Goal: Information Seeking & Learning: Learn about a topic

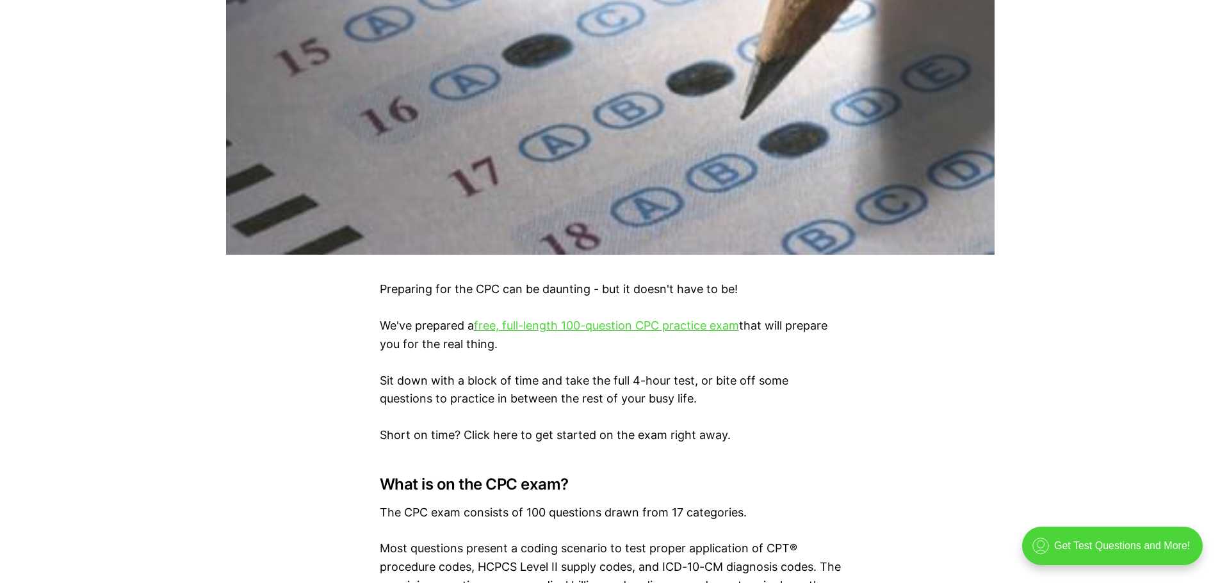
scroll to position [576, 0]
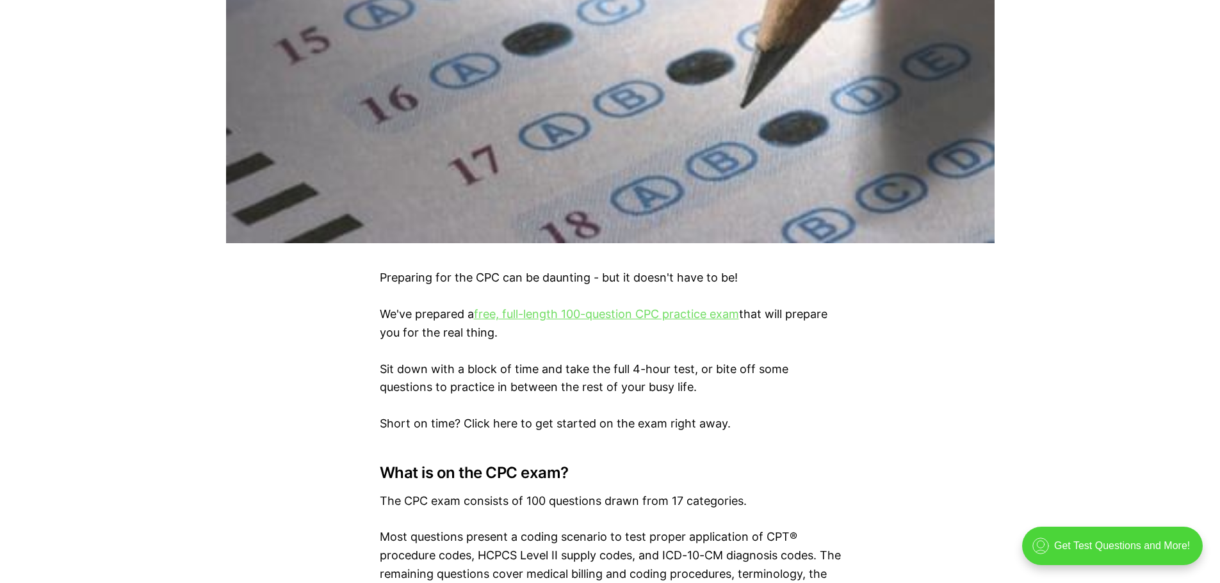
click at [561, 318] on link "free, full-length 100-question CPC practice exam" at bounding box center [606, 313] width 265 height 13
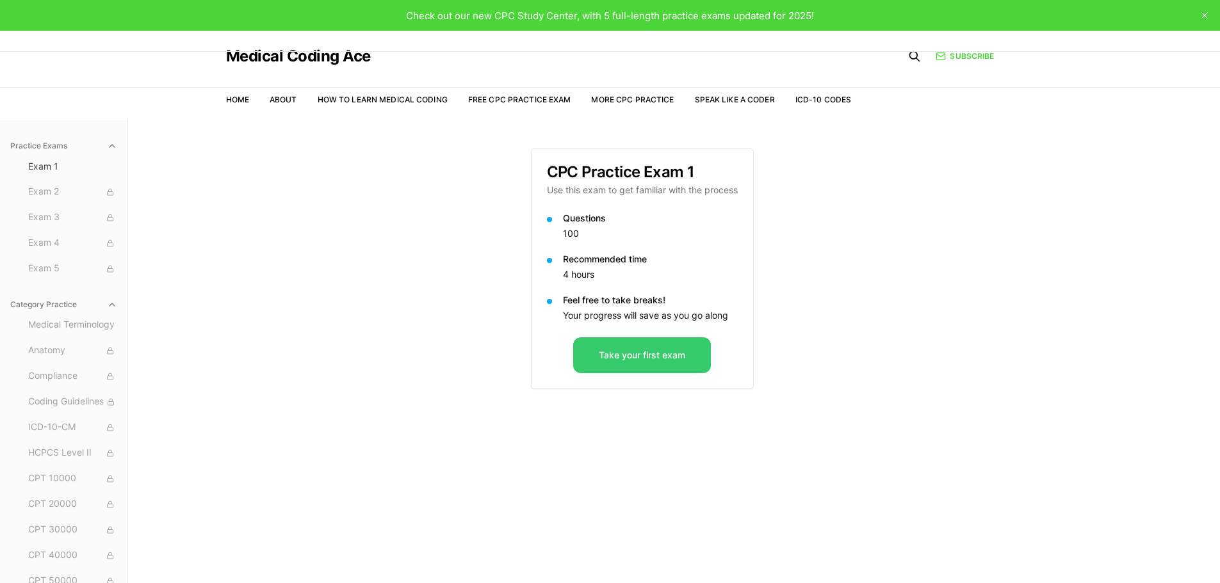
click at [623, 358] on button "Take your first exam" at bounding box center [642, 355] width 138 height 36
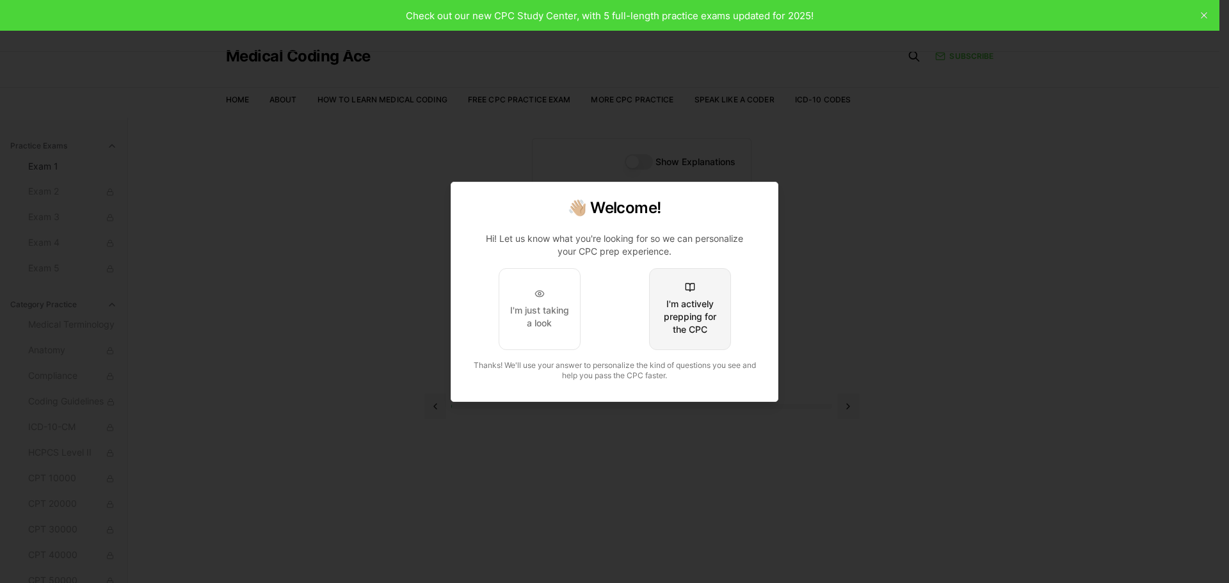
click at [681, 308] on div "I'm actively prepping for the CPC" at bounding box center [690, 317] width 60 height 38
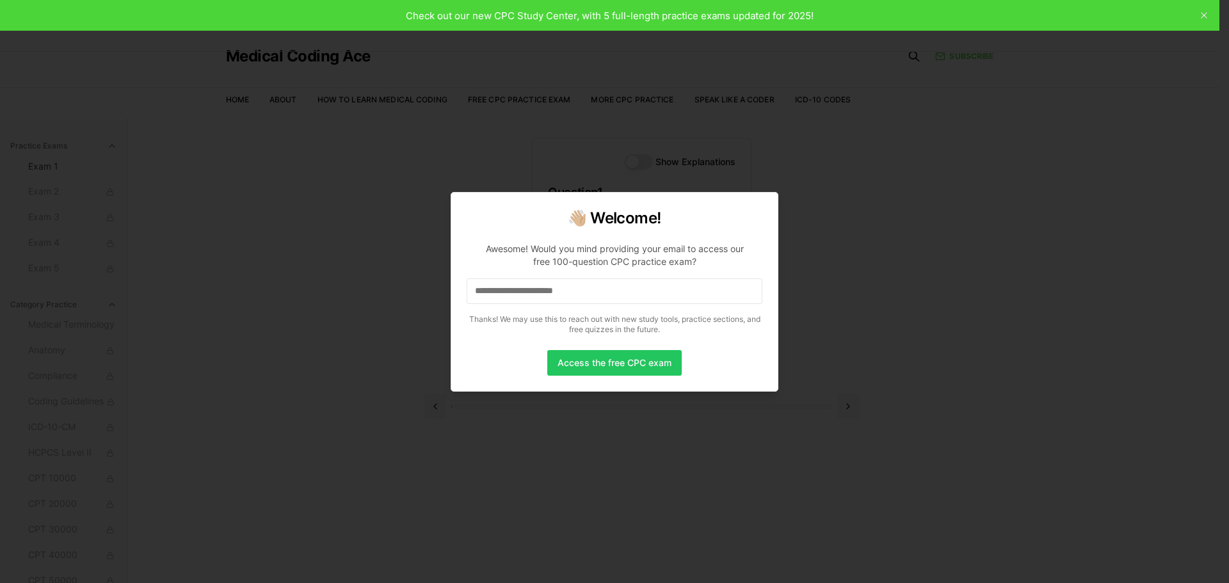
click at [590, 291] on input at bounding box center [615, 291] width 296 height 26
click at [590, 291] on input "*" at bounding box center [615, 291] width 296 height 26
click at [590, 291] on input "**" at bounding box center [615, 291] width 296 height 26
click at [590, 291] on input "*" at bounding box center [615, 291] width 296 height 26
click at [590, 291] on input "**" at bounding box center [615, 291] width 296 height 26
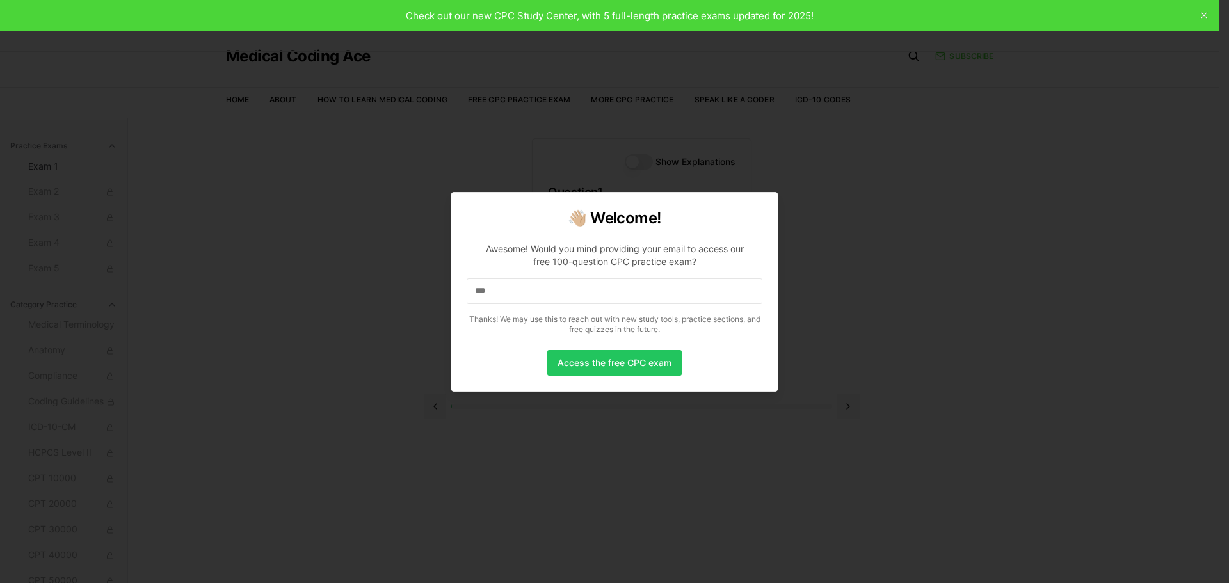
click at [590, 291] on input "***" at bounding box center [615, 291] width 296 height 26
click at [590, 291] on input "****" at bounding box center [615, 291] width 296 height 26
click at [590, 291] on input "*****" at bounding box center [615, 291] width 296 height 26
click at [590, 291] on input "******" at bounding box center [615, 291] width 296 height 26
click at [590, 291] on input "*******" at bounding box center [615, 291] width 296 height 26
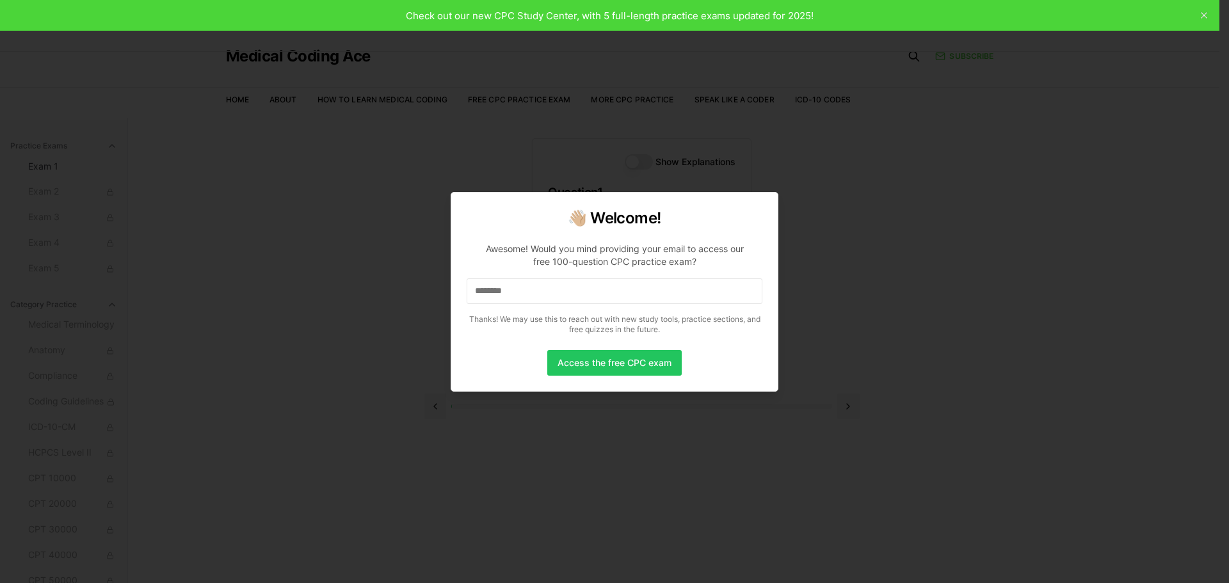
click at [590, 291] on input "********" at bounding box center [615, 291] width 296 height 26
click at [590, 291] on input "*********" at bounding box center [615, 291] width 296 height 26
click at [590, 291] on input "**********" at bounding box center [615, 291] width 296 height 26
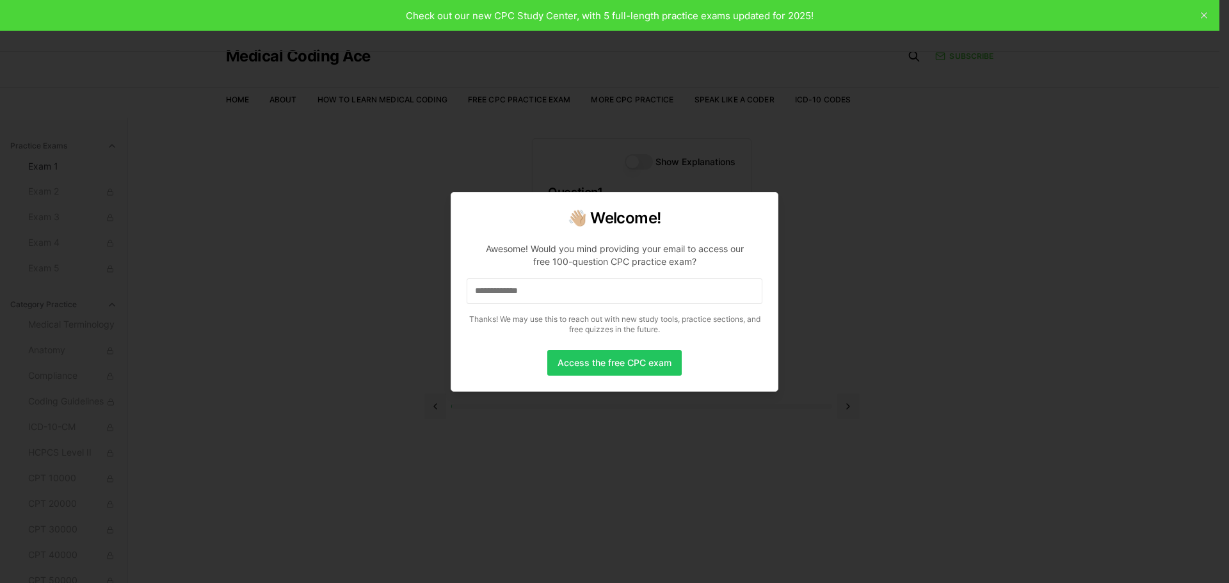
click at [590, 291] on input "**********" at bounding box center [615, 291] width 296 height 26
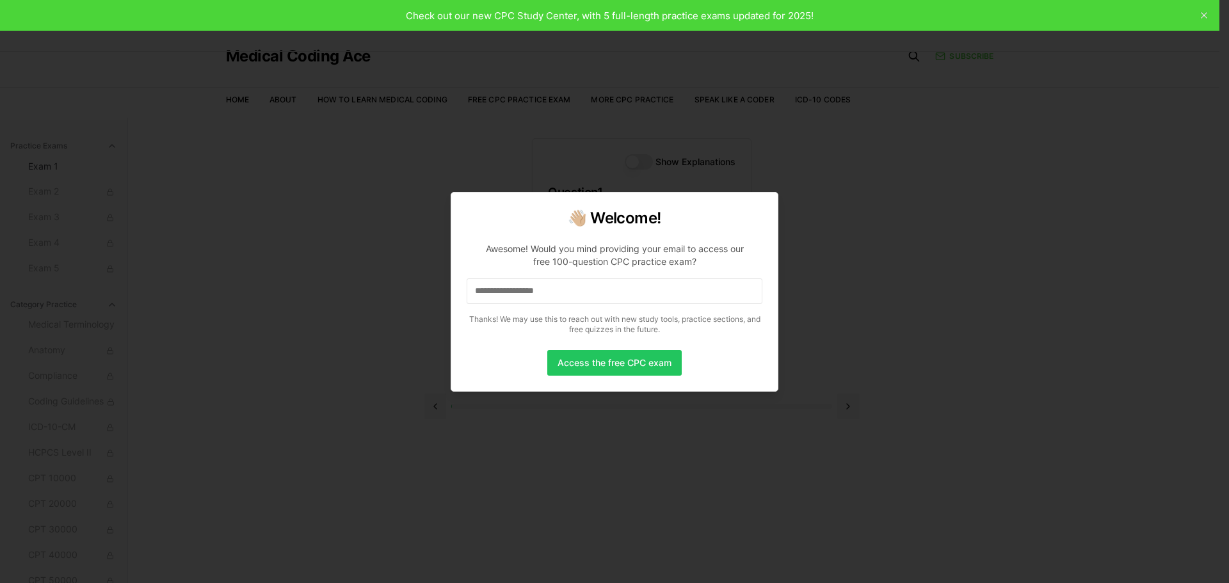
click at [590, 291] on input "**********" at bounding box center [615, 291] width 296 height 26
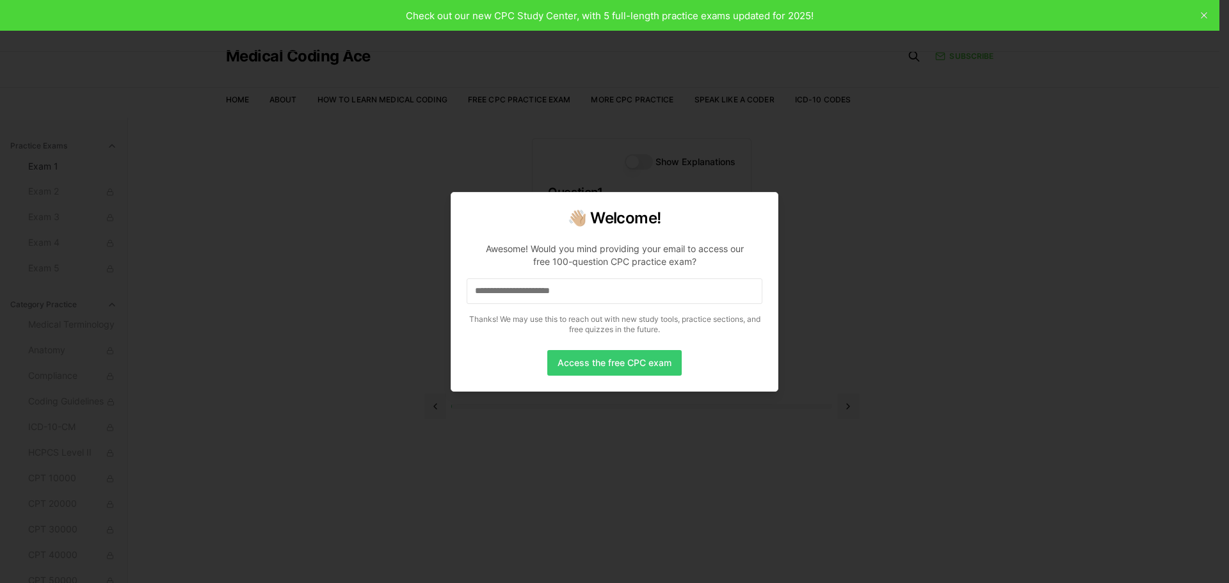
click at [570, 358] on button "Access the free CPC exam" at bounding box center [614, 363] width 134 height 26
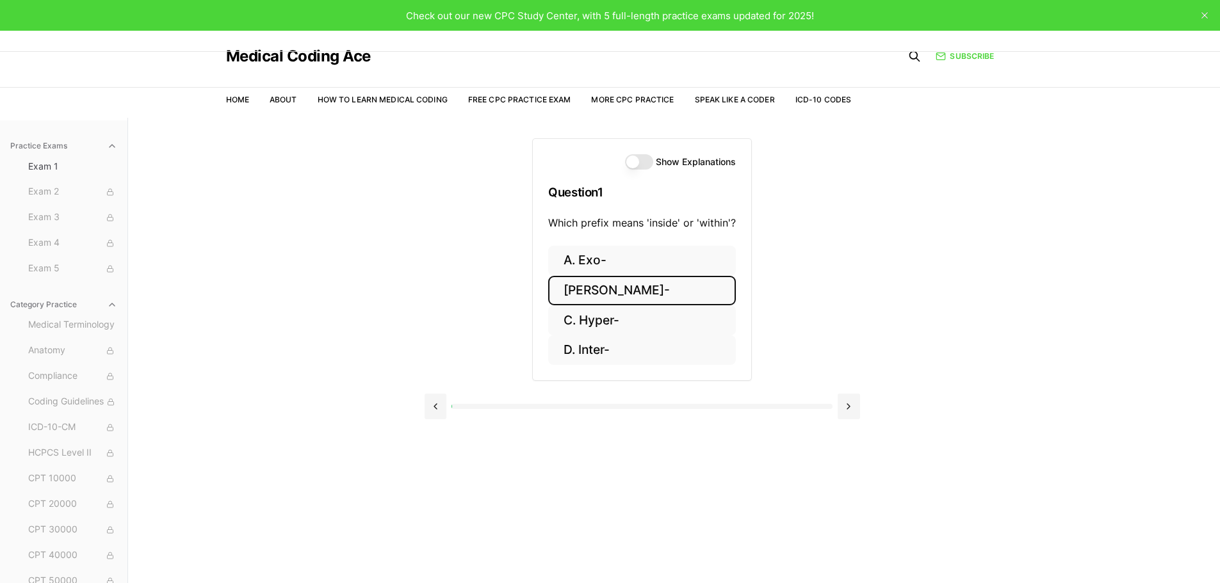
click at [582, 298] on button "B. Endo-" at bounding box center [642, 291] width 188 height 30
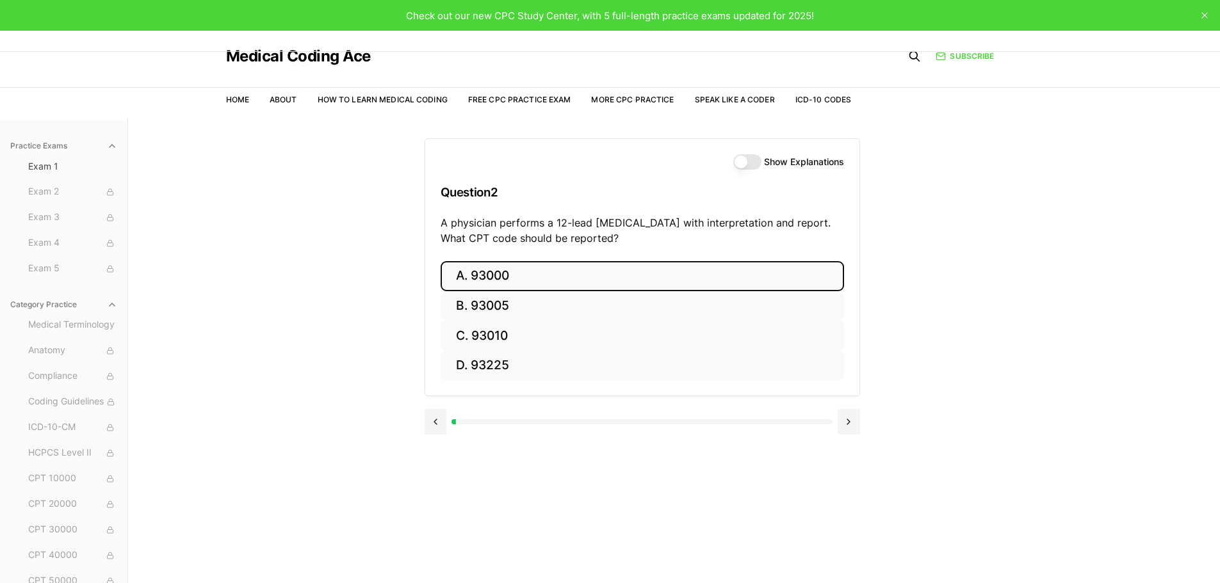
click at [460, 278] on button "A. 93000" at bounding box center [641, 276] width 403 height 30
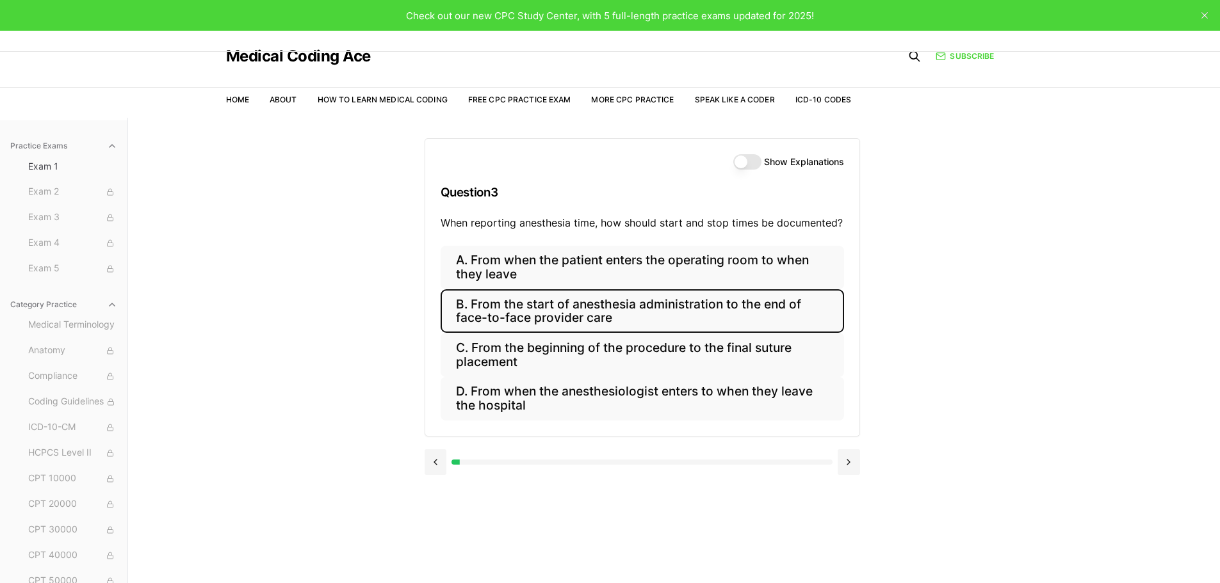
click at [602, 311] on button "B. From the start of anesthesia administration to the end of face-to-face provi…" at bounding box center [641, 311] width 403 height 44
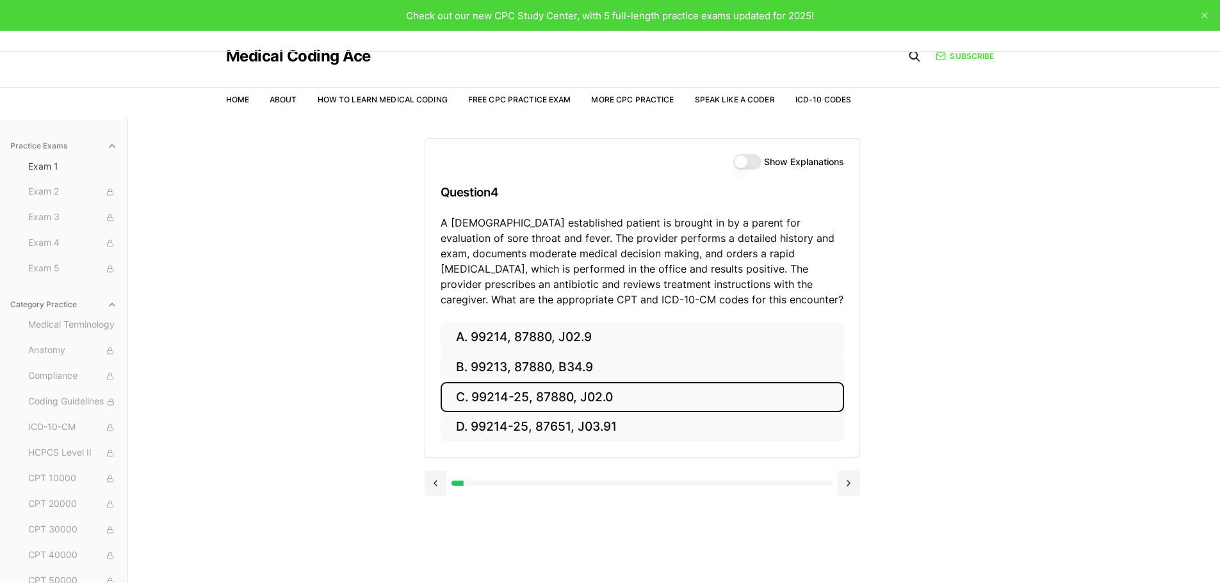
click at [511, 396] on button "C. 99214-25, 87880, J02.0" at bounding box center [641, 397] width 403 height 30
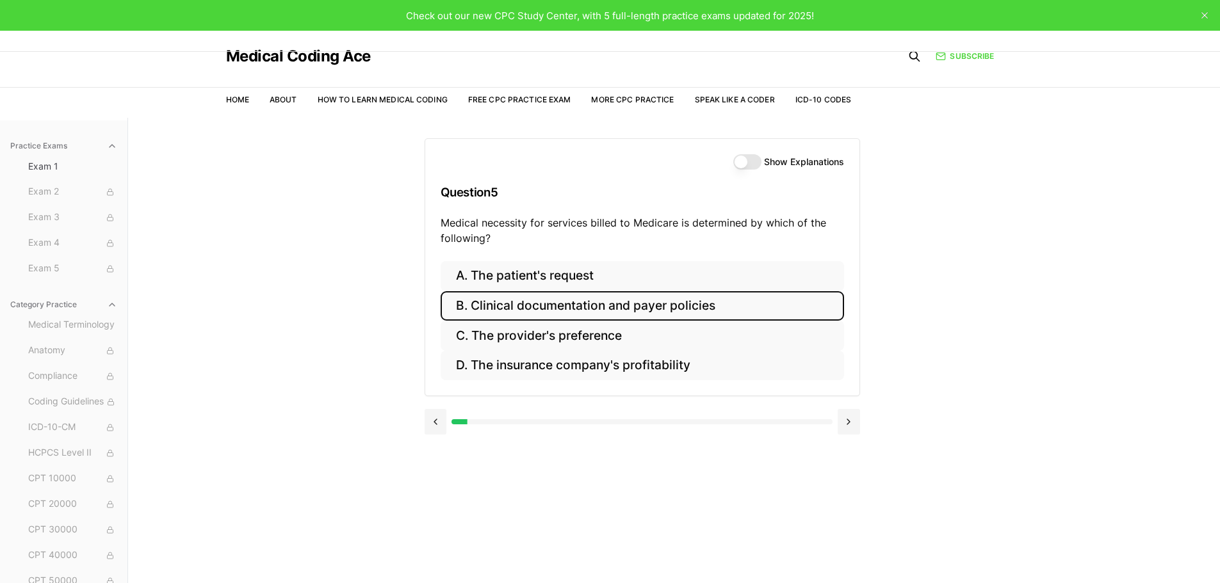
click at [503, 307] on button "B. Clinical documentation and payer policies" at bounding box center [641, 306] width 403 height 30
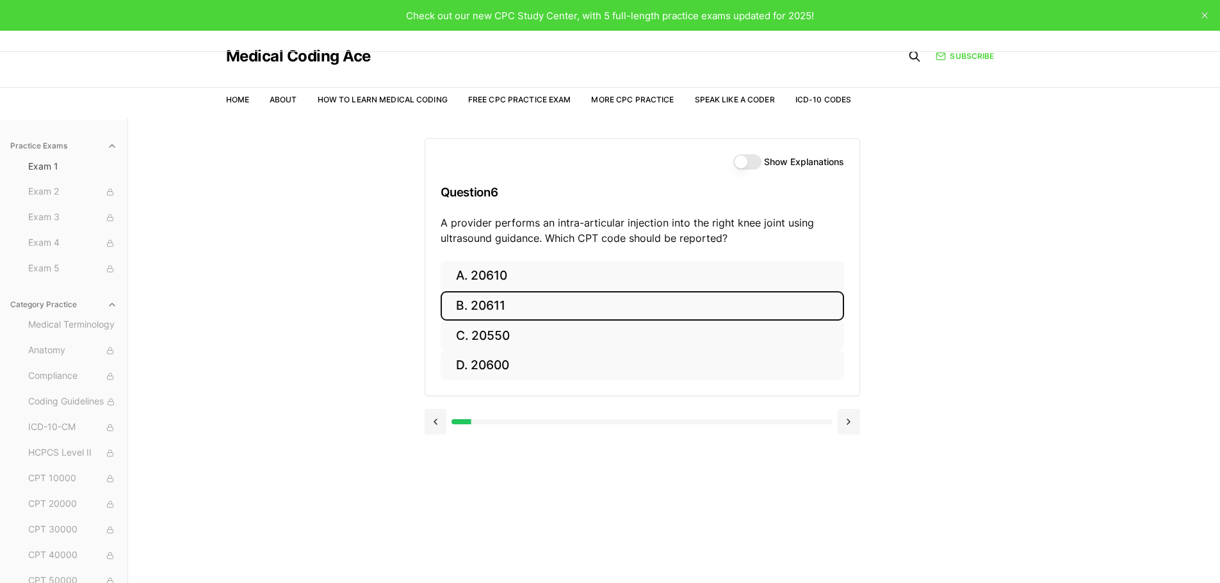
click at [490, 302] on button "B. 20611" at bounding box center [641, 306] width 403 height 30
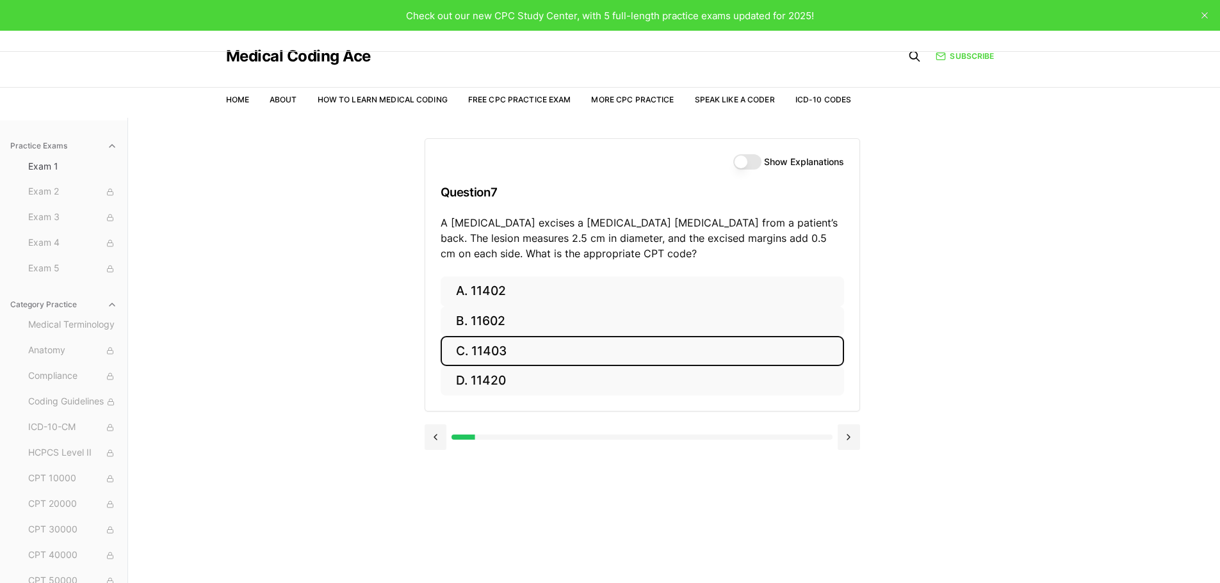
click at [482, 344] on button "C. 11403" at bounding box center [641, 351] width 403 height 30
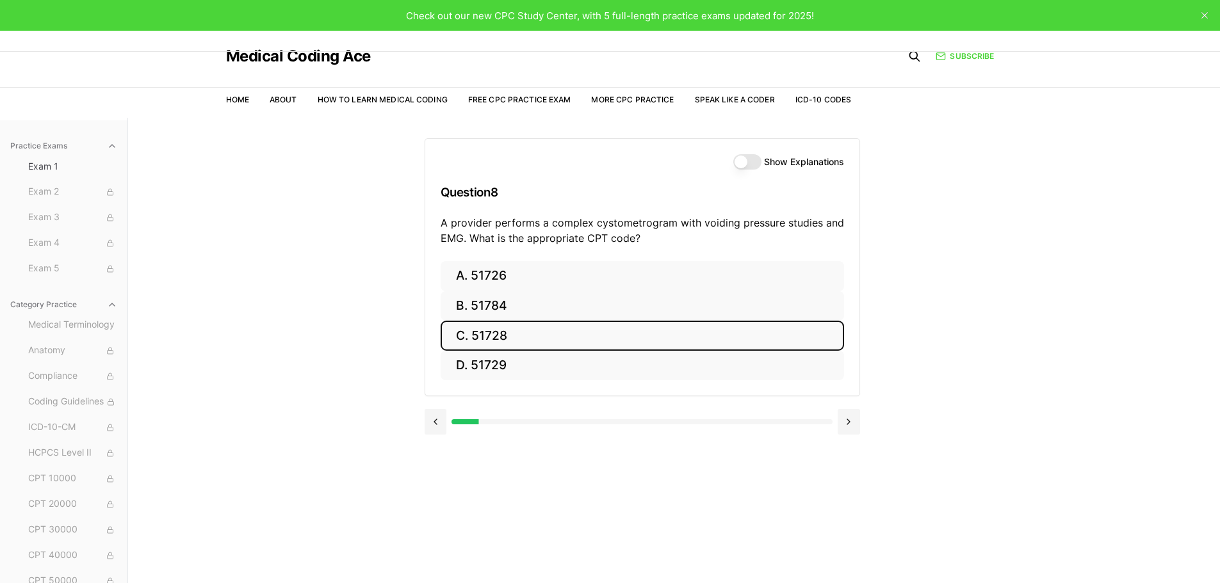
click at [578, 333] on button "C. 51728" at bounding box center [641, 336] width 403 height 30
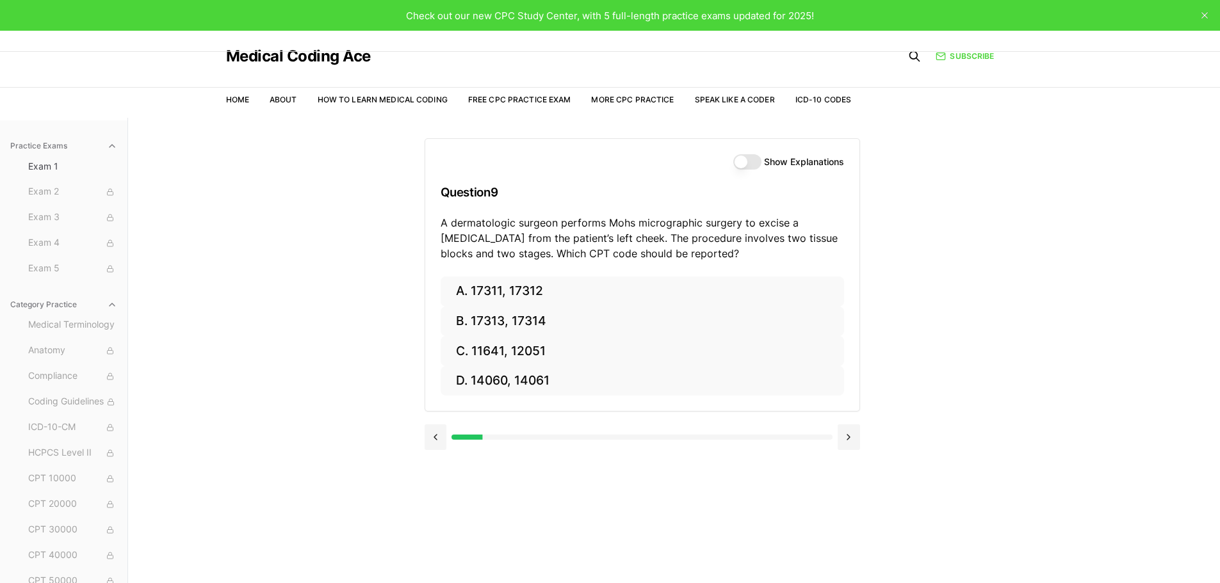
click at [742, 163] on button "Show Explanations" at bounding box center [747, 161] width 28 height 15
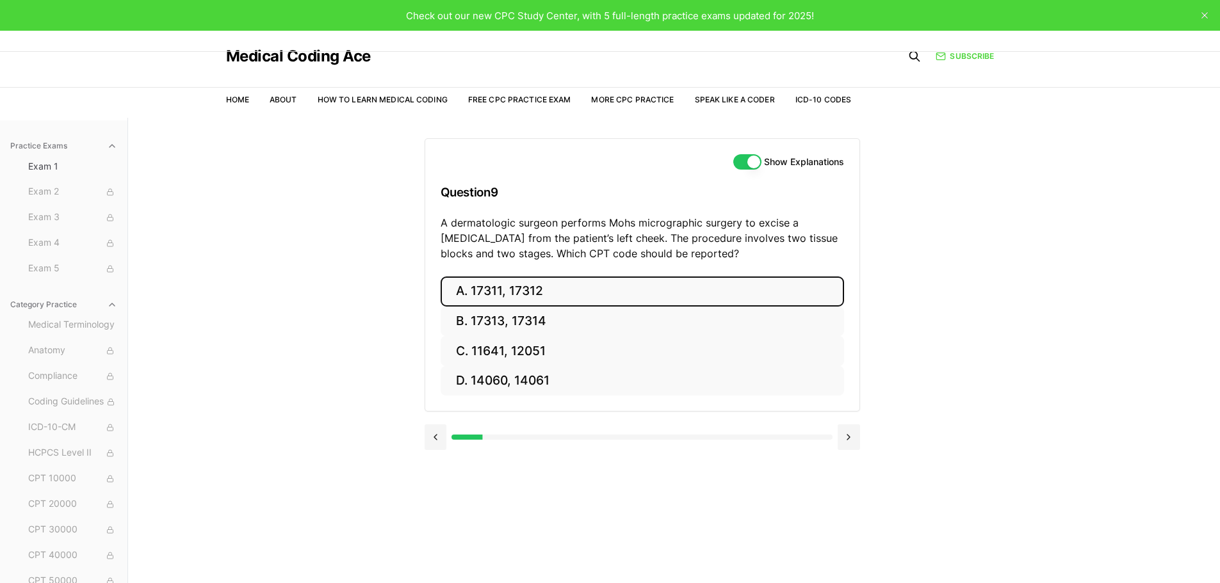
click at [573, 291] on button "A. 17311, 17312" at bounding box center [641, 292] width 403 height 30
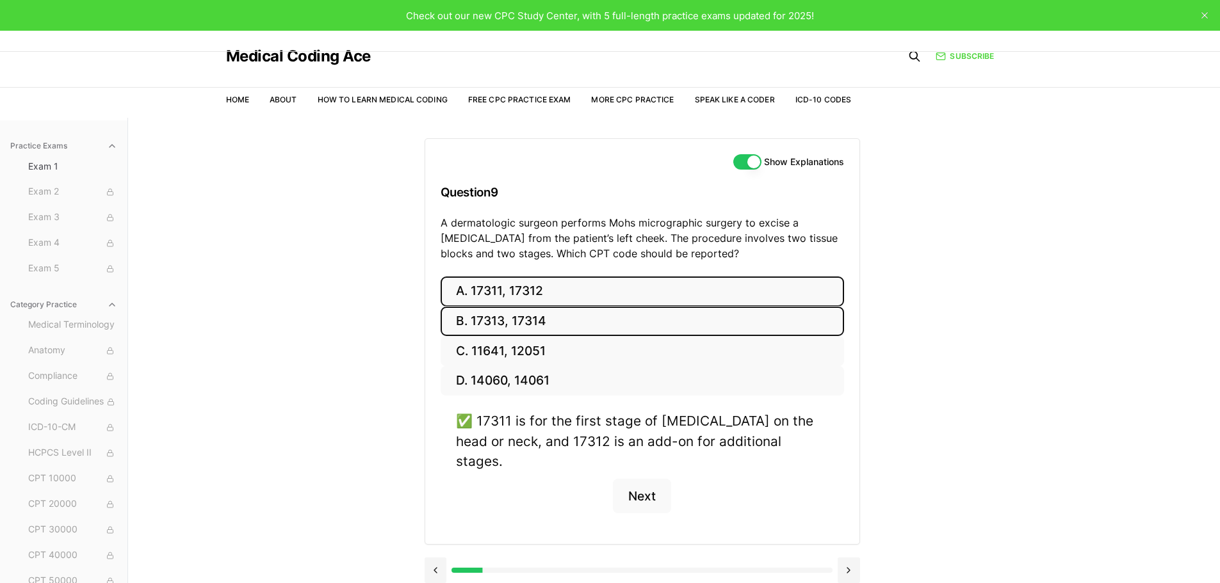
click at [548, 322] on button "B. 17313, 17314" at bounding box center [641, 322] width 403 height 30
click at [548, 303] on button "A. 17311, 17312" at bounding box center [641, 292] width 403 height 30
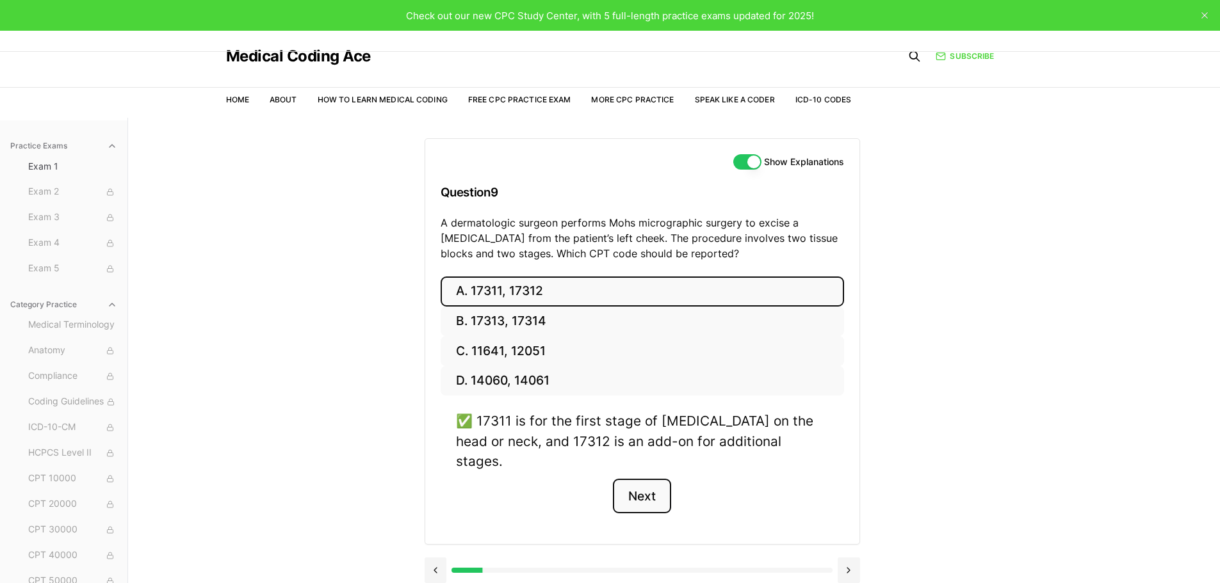
click at [645, 484] on button "Next" at bounding box center [642, 496] width 58 height 35
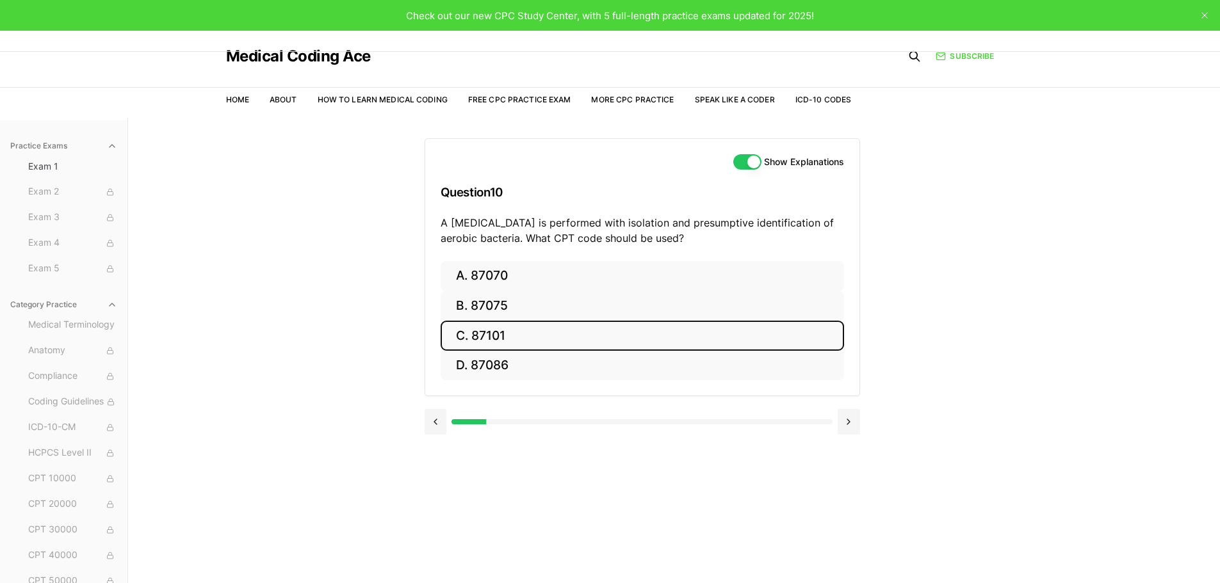
click at [695, 335] on button "C. 87101" at bounding box center [641, 336] width 403 height 30
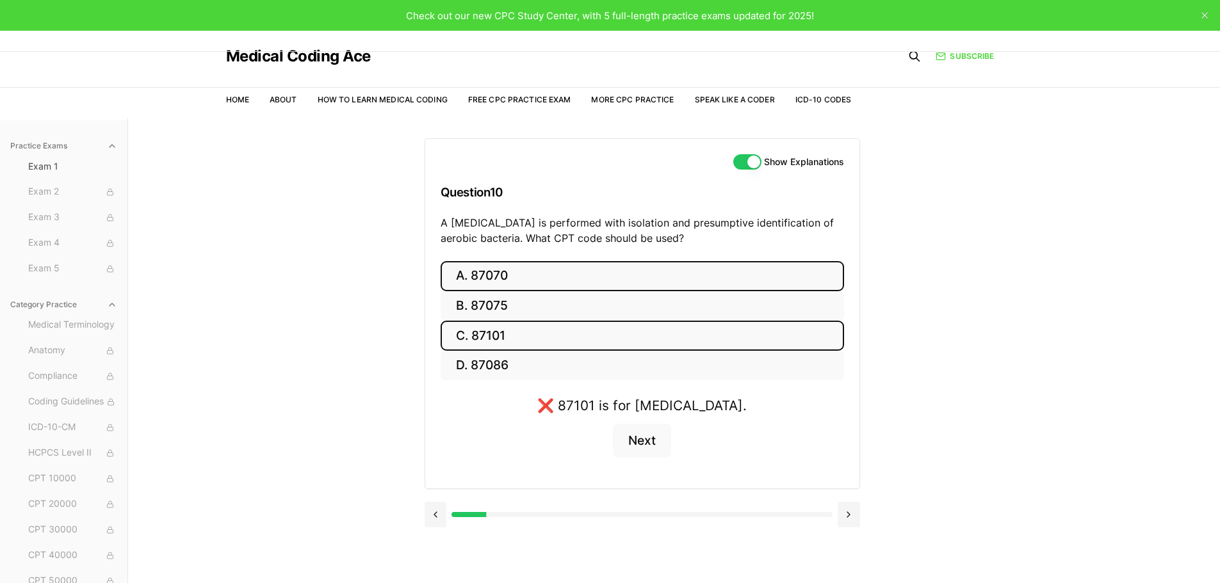
click at [549, 271] on button "A. 87070" at bounding box center [641, 276] width 403 height 30
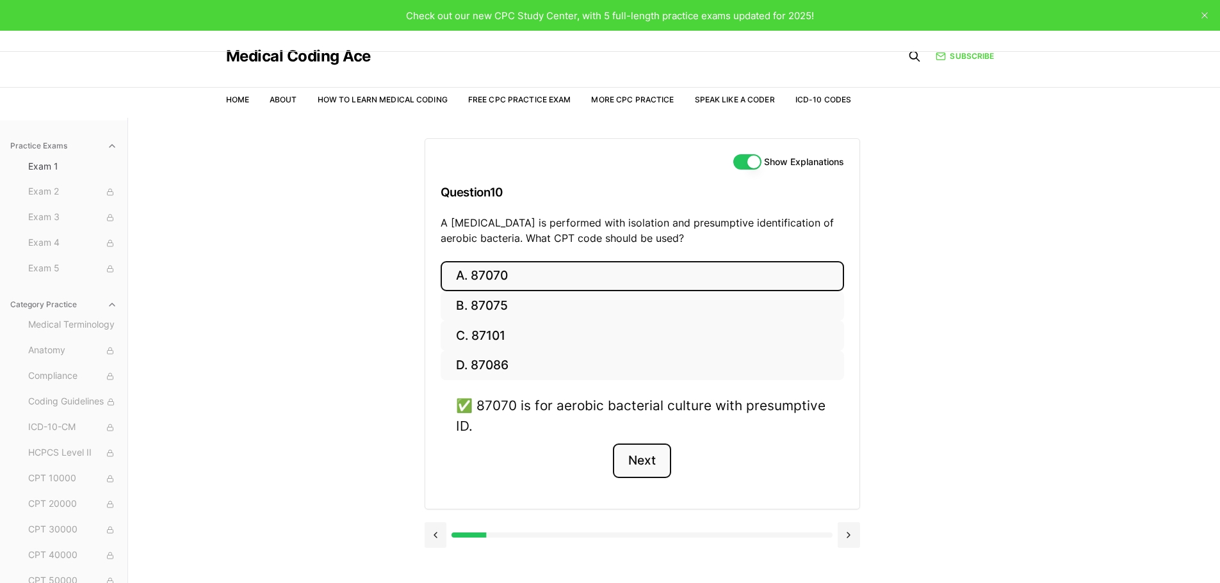
click at [661, 472] on button "Next" at bounding box center [642, 461] width 58 height 35
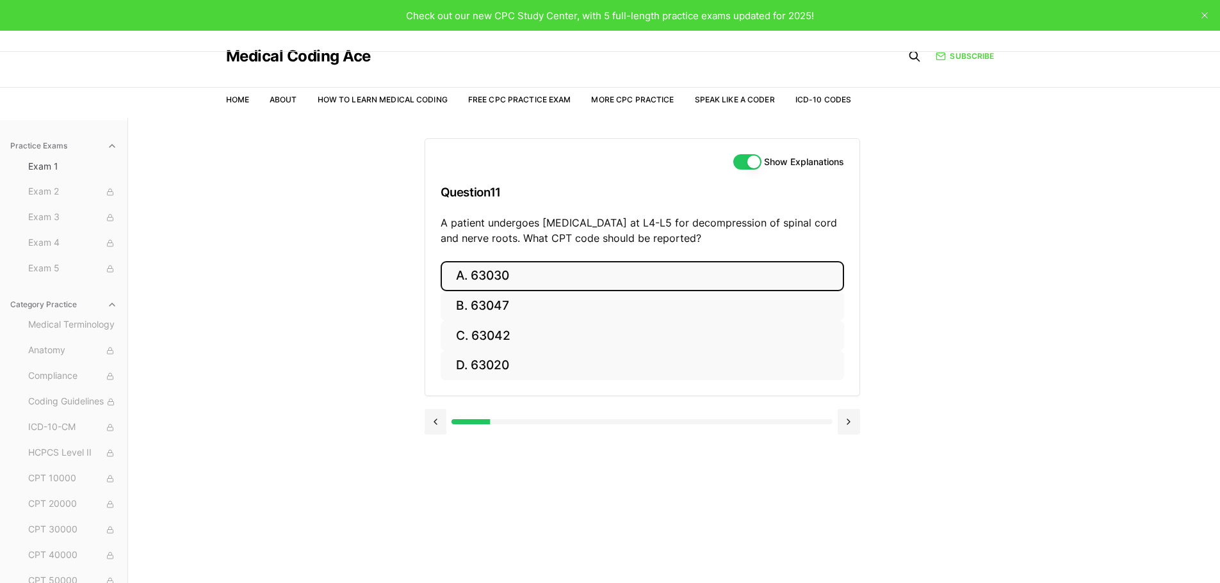
click at [471, 267] on button "A. 63030" at bounding box center [641, 276] width 403 height 30
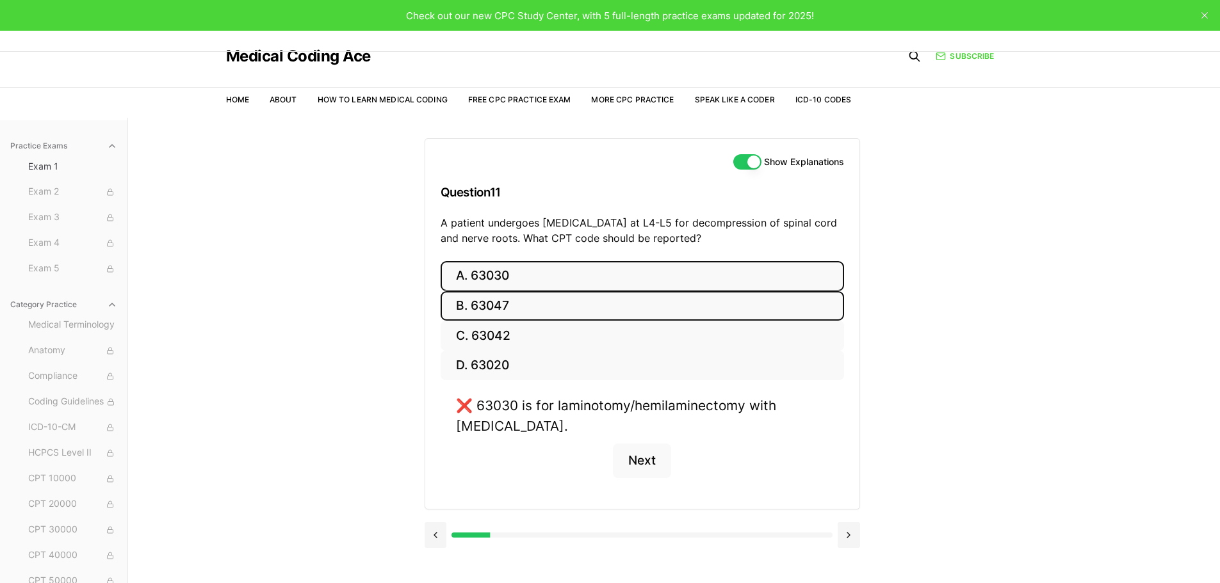
click at [491, 307] on button "B. 63047" at bounding box center [641, 306] width 403 height 30
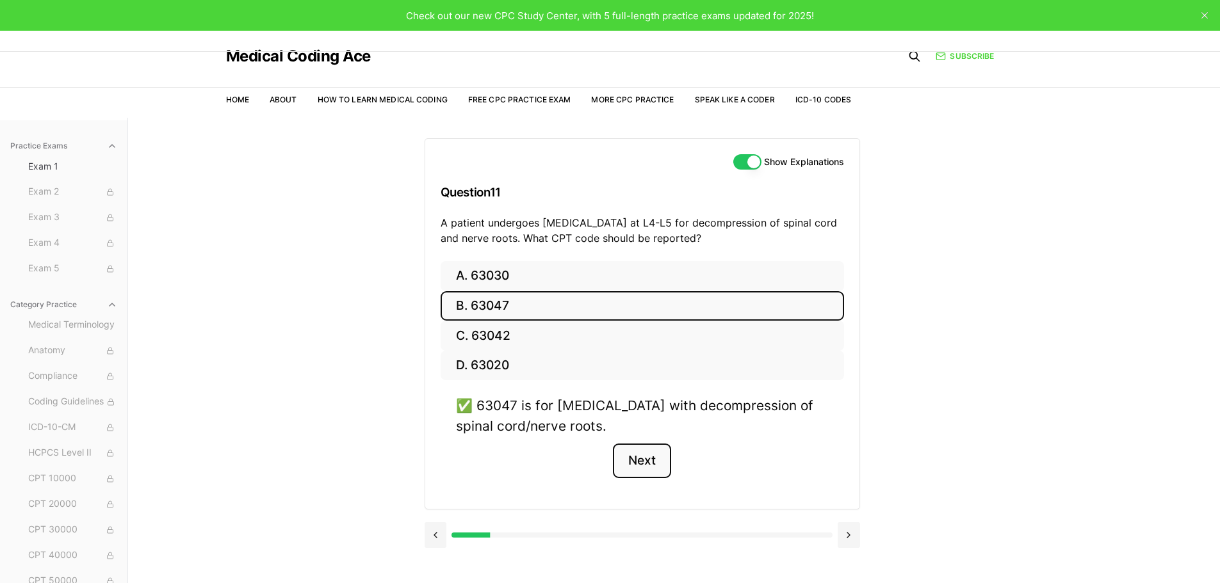
click at [659, 455] on button "Next" at bounding box center [642, 461] width 58 height 35
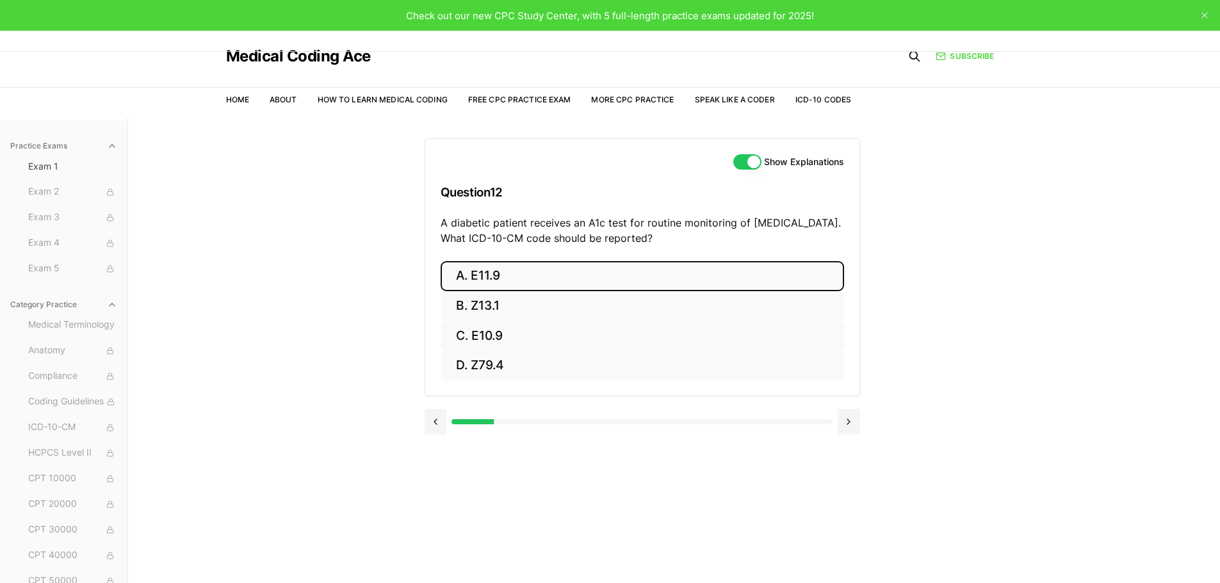
click at [501, 282] on button "A. E11.9" at bounding box center [641, 276] width 403 height 30
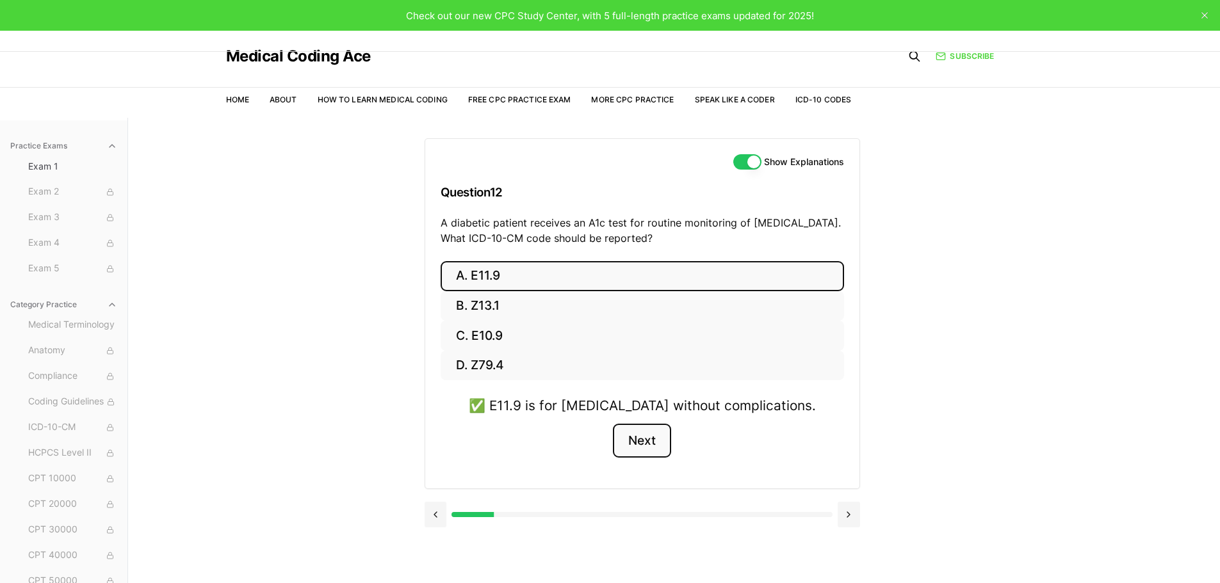
click at [645, 444] on button "Next" at bounding box center [642, 441] width 58 height 35
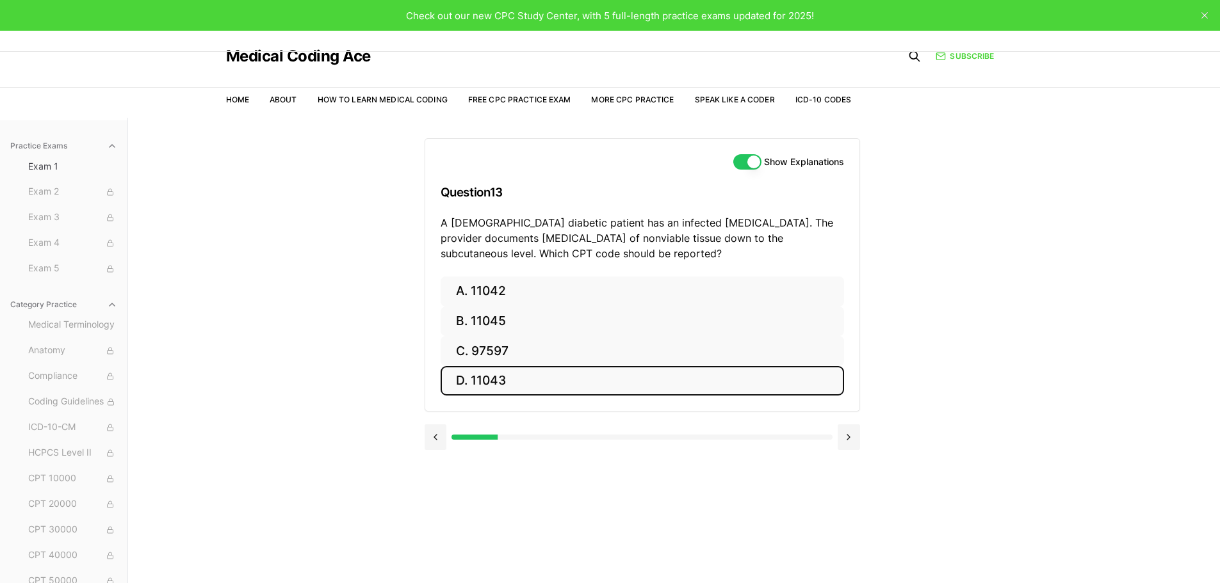
click at [538, 378] on button "D. 11043" at bounding box center [641, 381] width 403 height 30
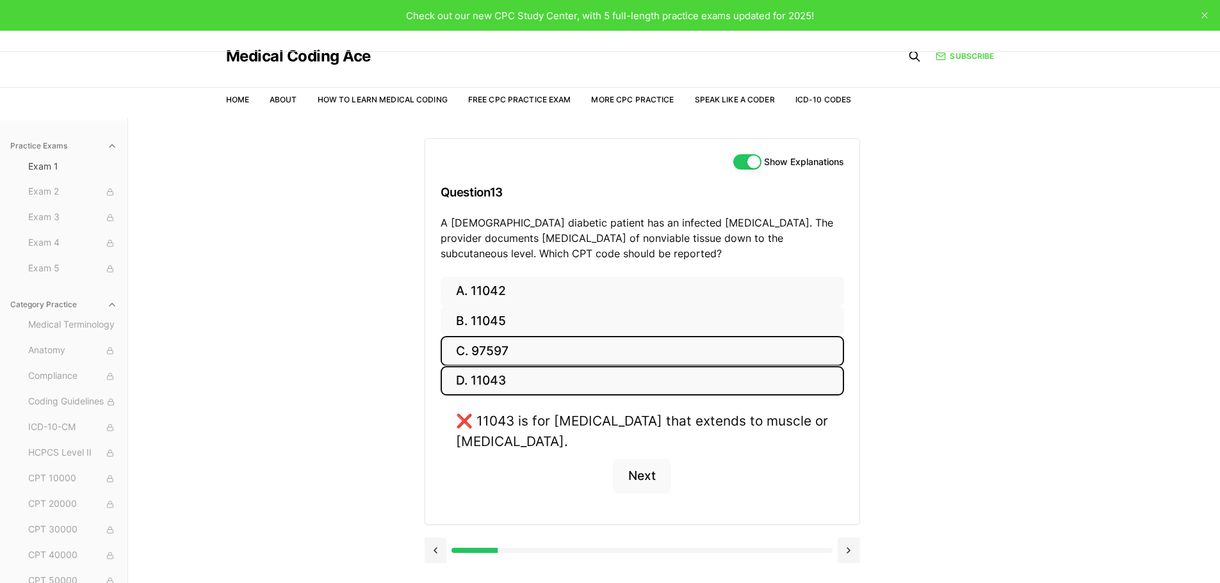
click at [526, 358] on button "C. 97597" at bounding box center [641, 351] width 403 height 30
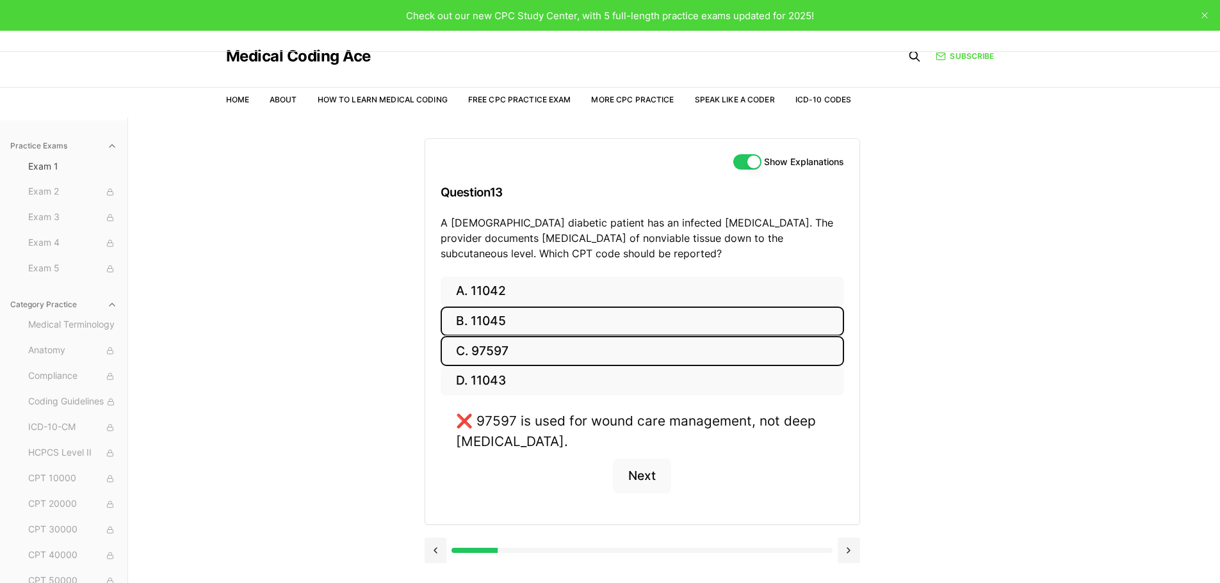
click at [520, 325] on button "B. 11045" at bounding box center [641, 322] width 403 height 30
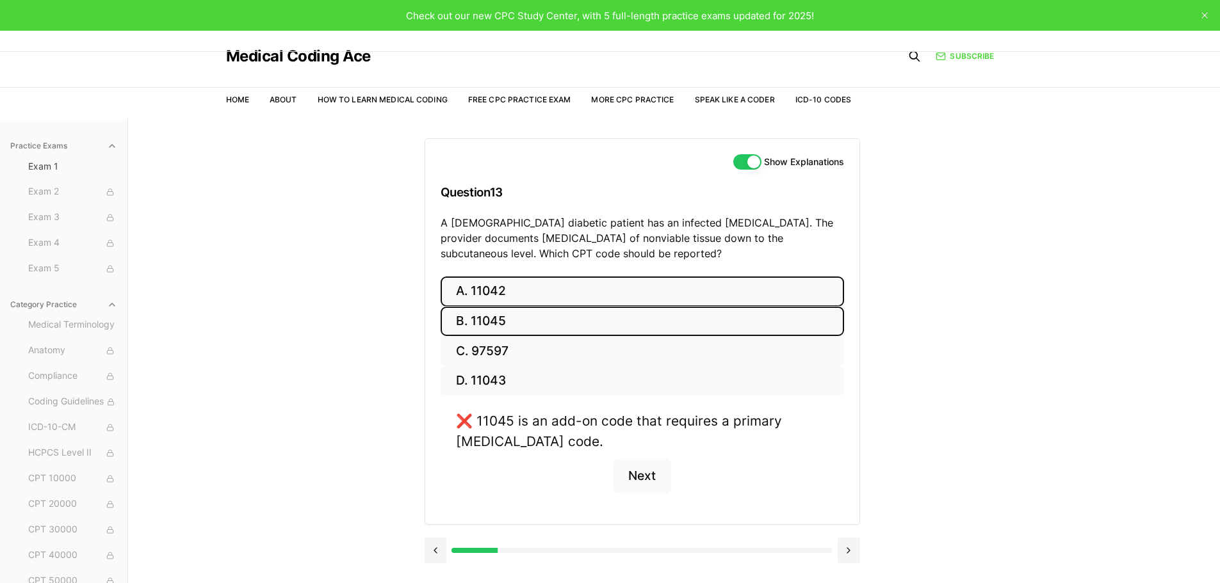
click at [521, 298] on button "A. 11042" at bounding box center [641, 292] width 403 height 30
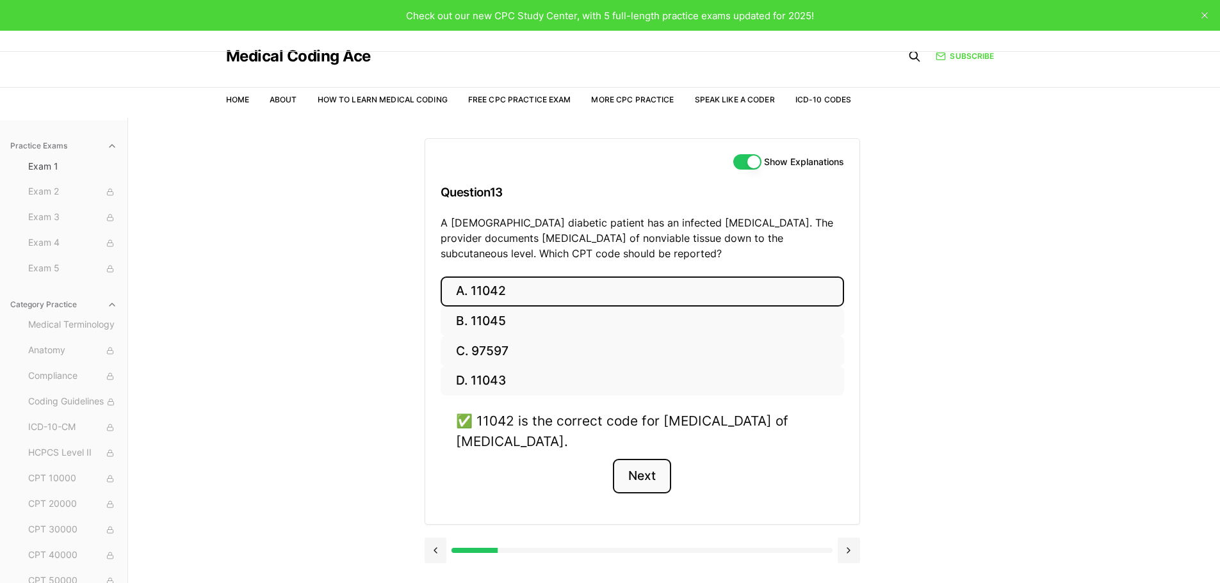
click at [641, 472] on button "Next" at bounding box center [642, 476] width 58 height 35
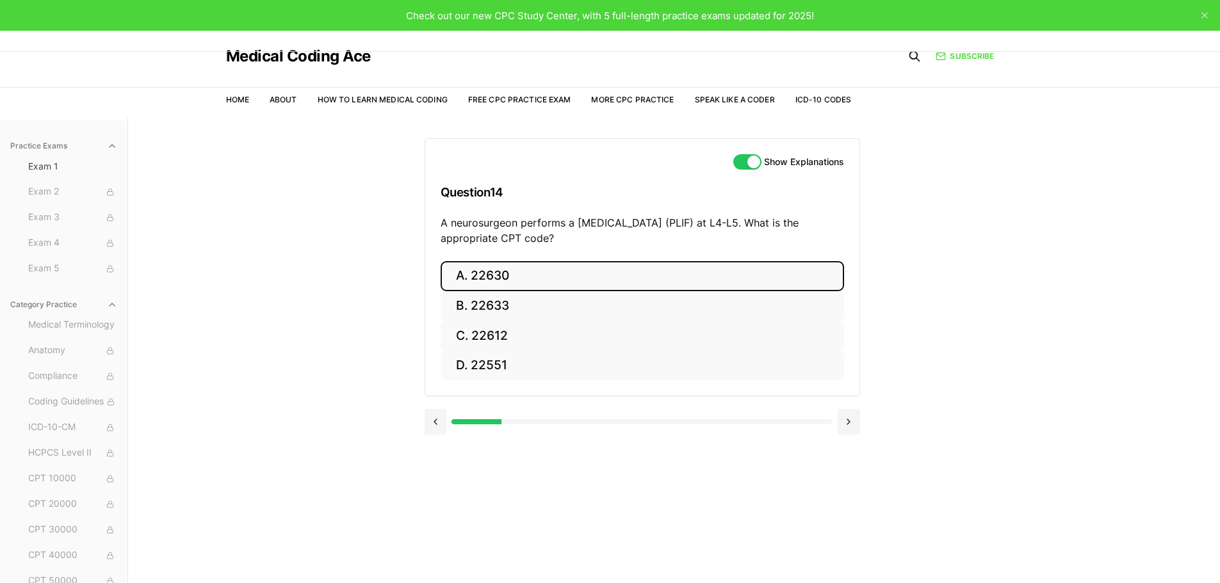
click at [517, 279] on button "A. 22630" at bounding box center [641, 276] width 403 height 30
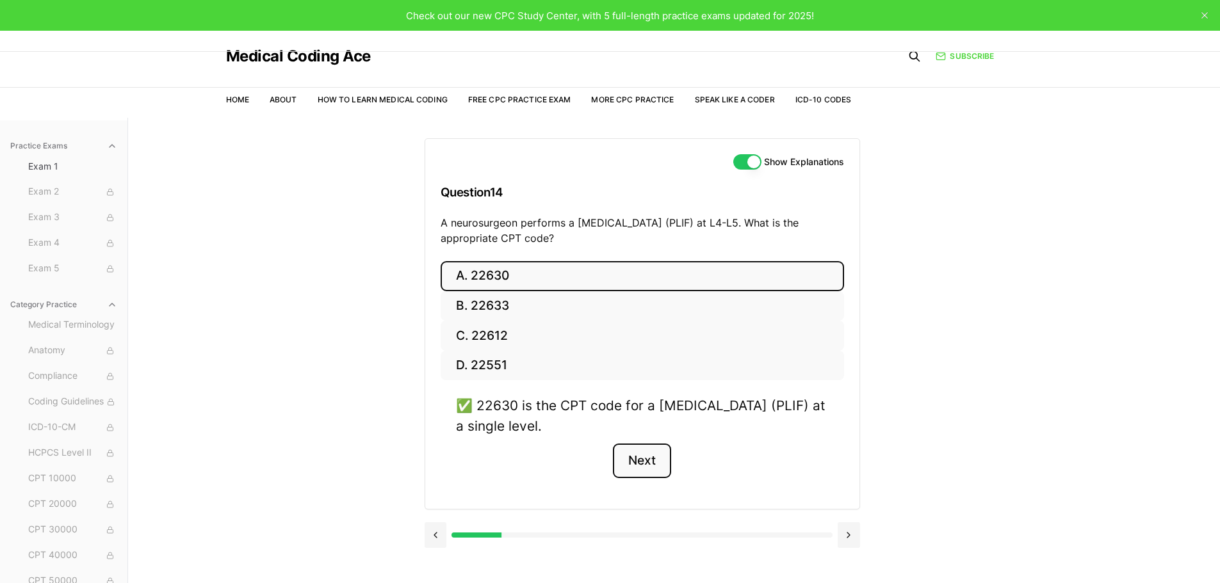
click at [636, 469] on button "Next" at bounding box center [642, 461] width 58 height 35
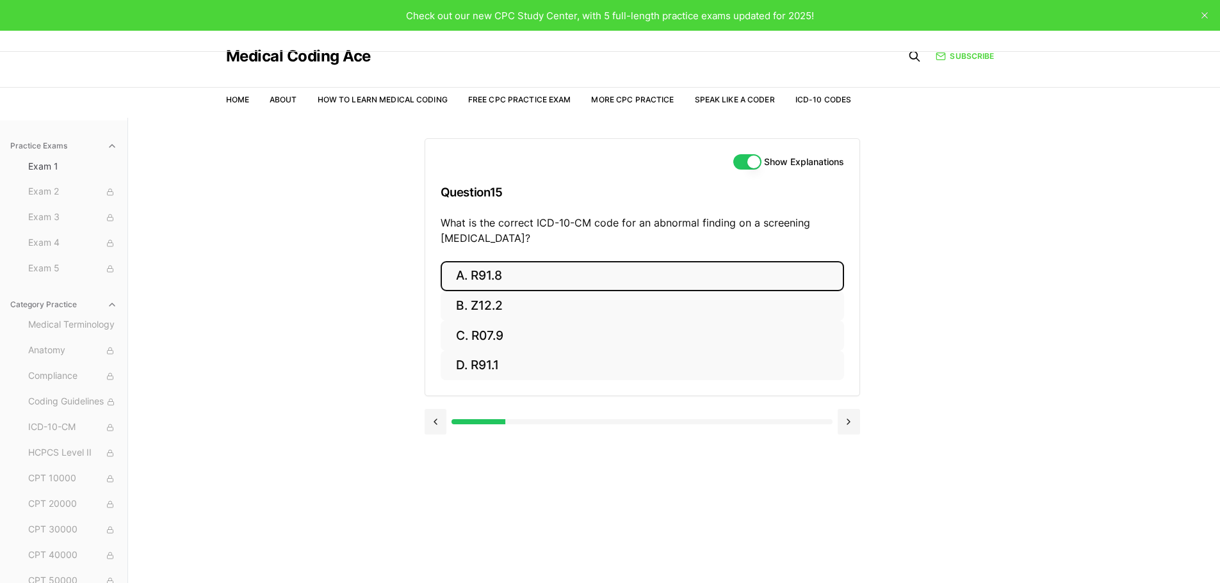
click at [565, 274] on button "A. R91.8" at bounding box center [641, 276] width 403 height 30
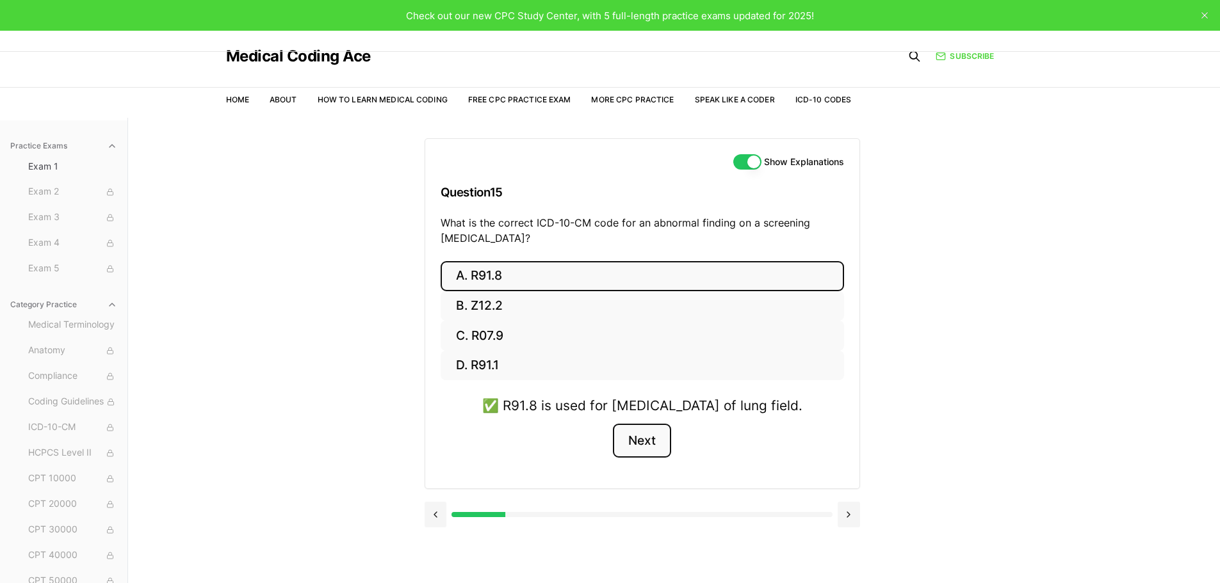
click at [654, 458] on button "Next" at bounding box center [642, 441] width 58 height 35
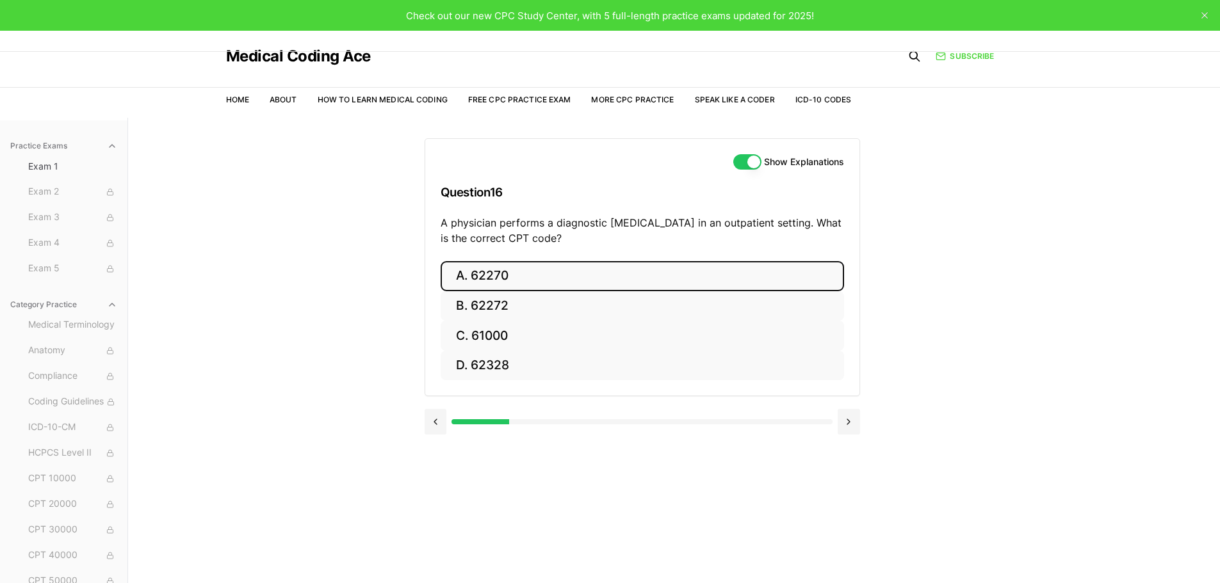
click at [531, 275] on button "A. 62270" at bounding box center [641, 276] width 403 height 30
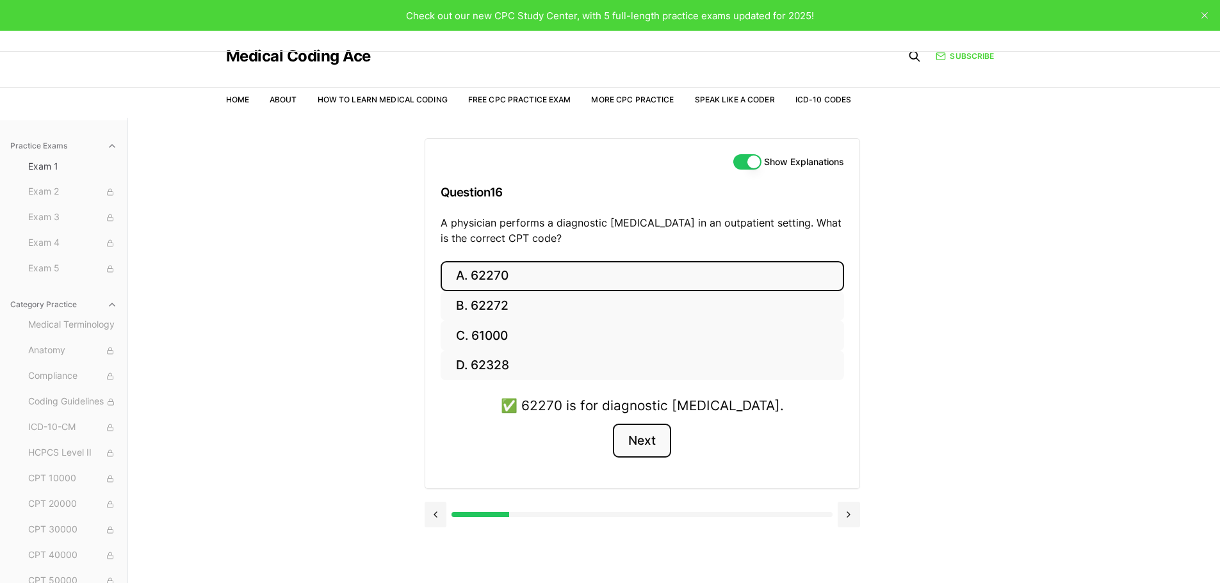
click at [640, 452] on button "Next" at bounding box center [642, 441] width 58 height 35
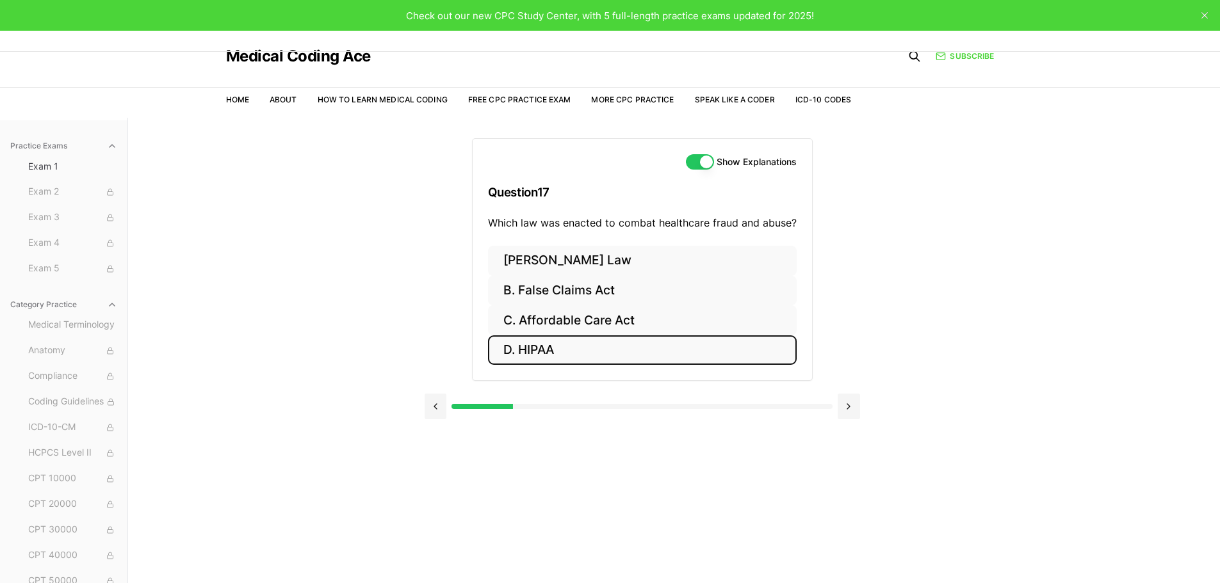
click at [613, 341] on button "D. HIPAA" at bounding box center [642, 350] width 309 height 30
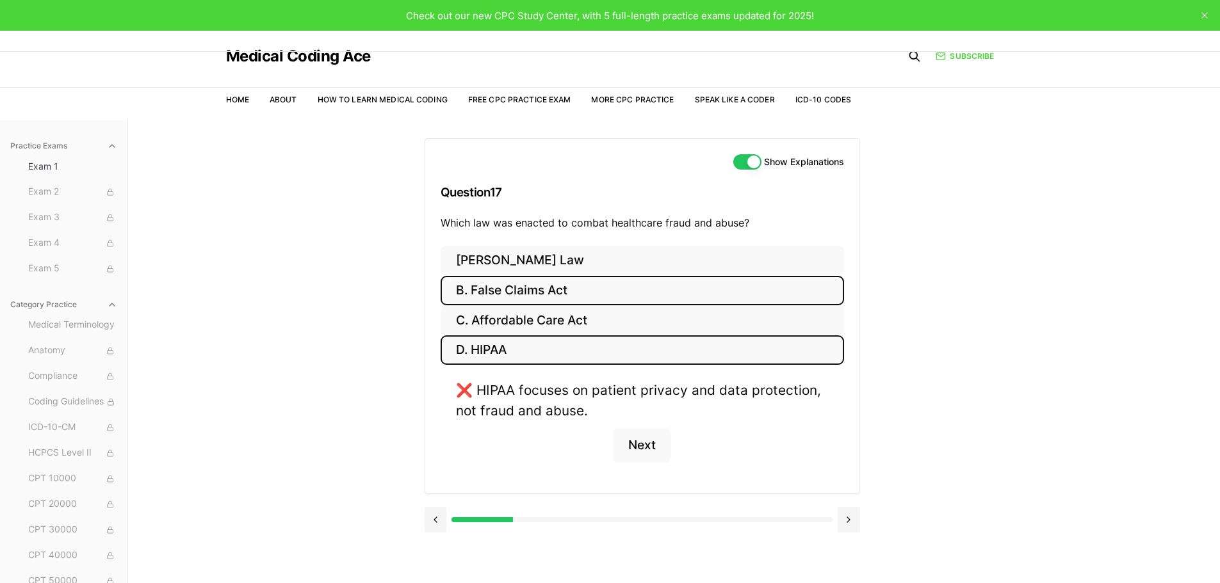
click at [590, 301] on button "B. False Claims Act" at bounding box center [641, 291] width 403 height 30
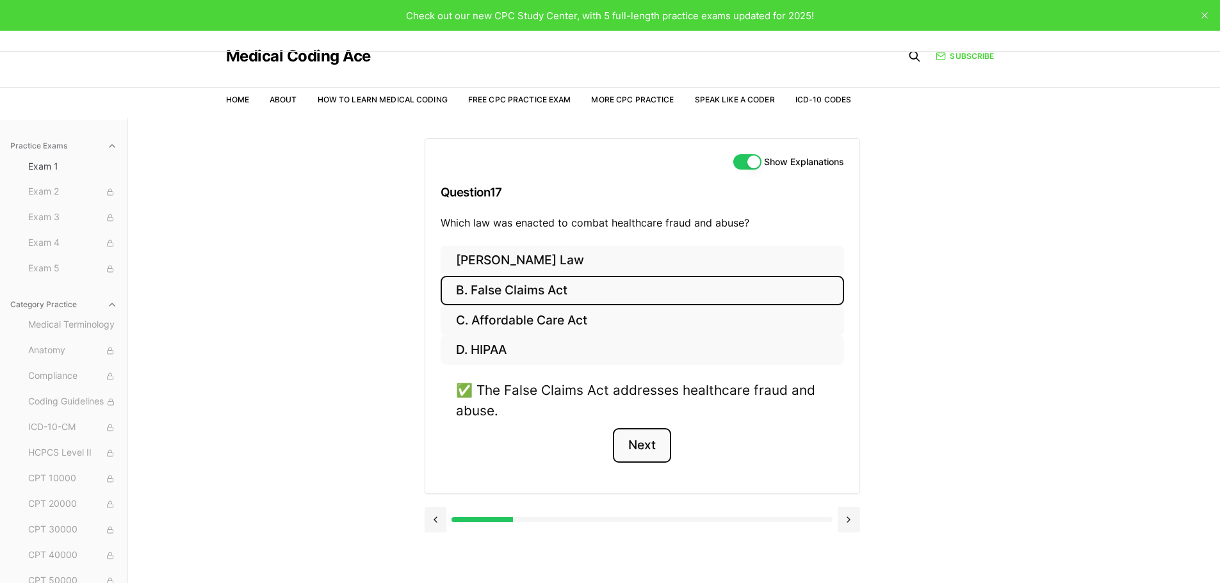
click at [647, 444] on button "Next" at bounding box center [642, 445] width 58 height 35
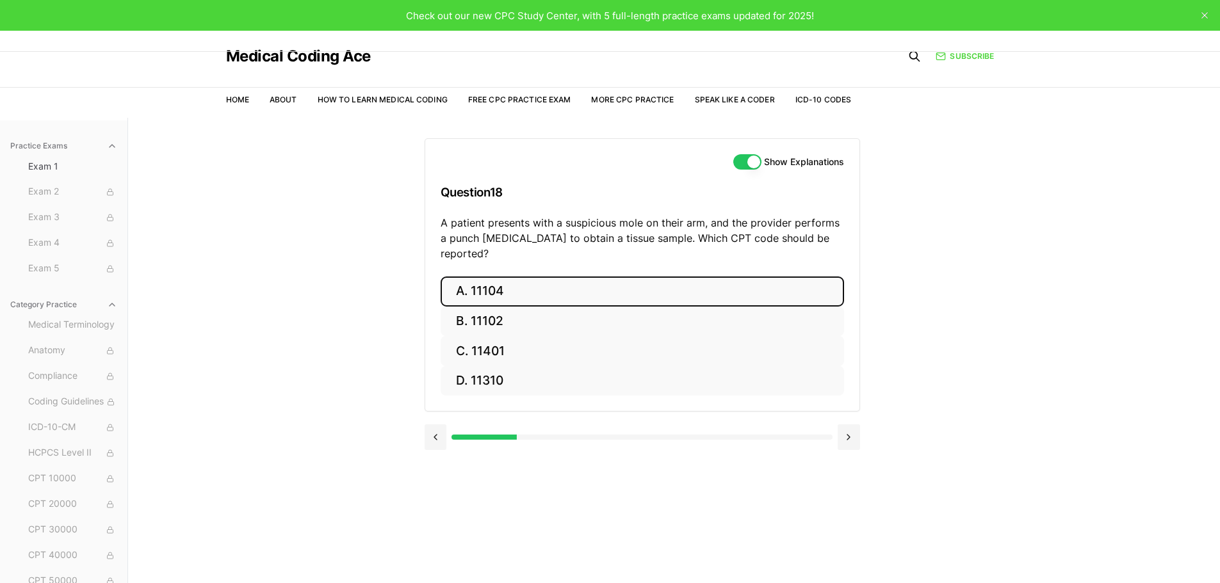
click at [558, 277] on button "A. 11104" at bounding box center [641, 292] width 403 height 30
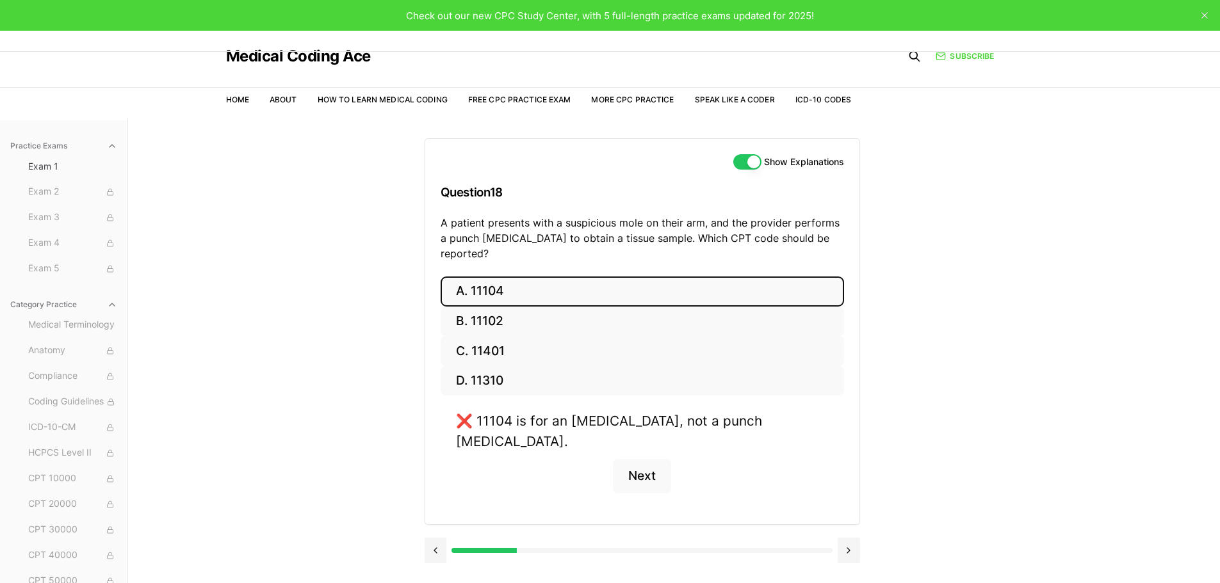
click at [558, 277] on button "A. 11104" at bounding box center [641, 292] width 403 height 30
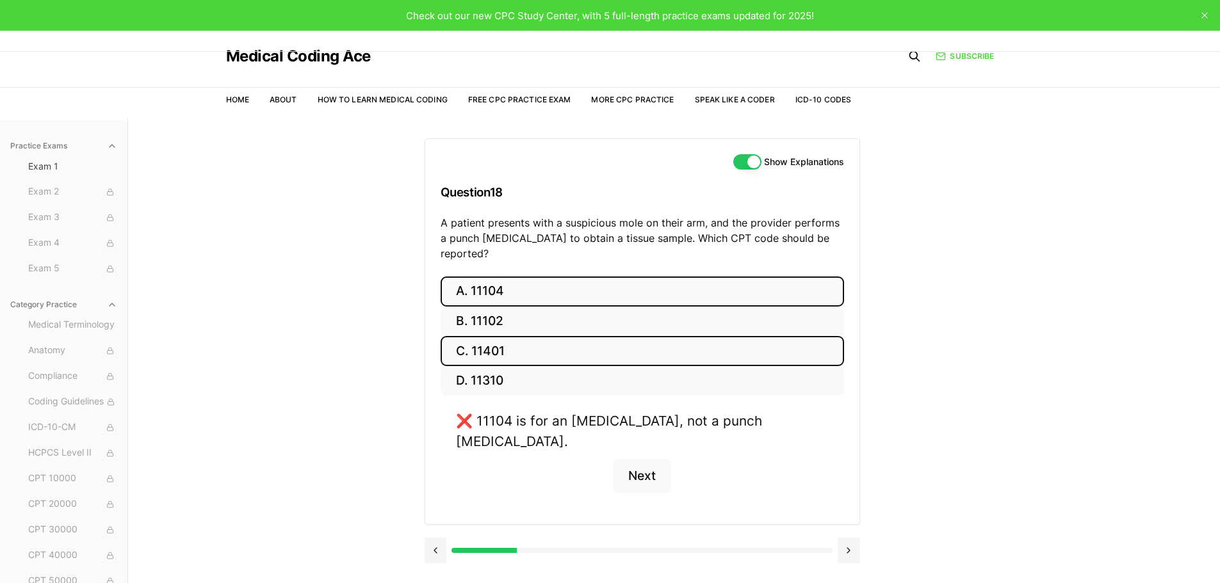
click at [558, 336] on button "C. 11401" at bounding box center [641, 351] width 403 height 30
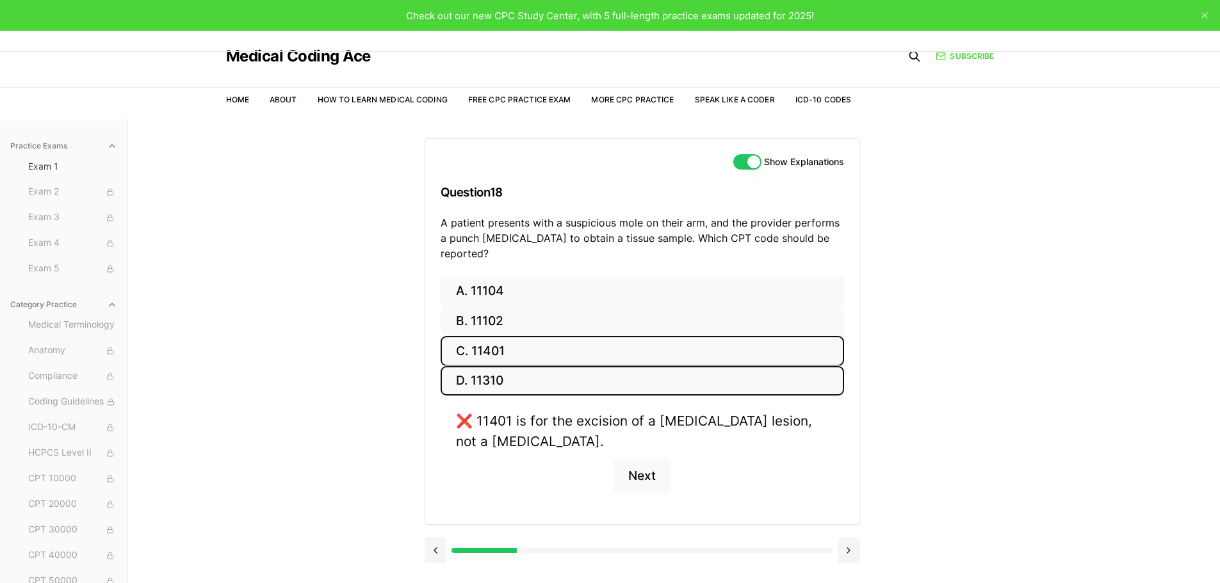
click at [557, 366] on button "D. 11310" at bounding box center [641, 381] width 403 height 30
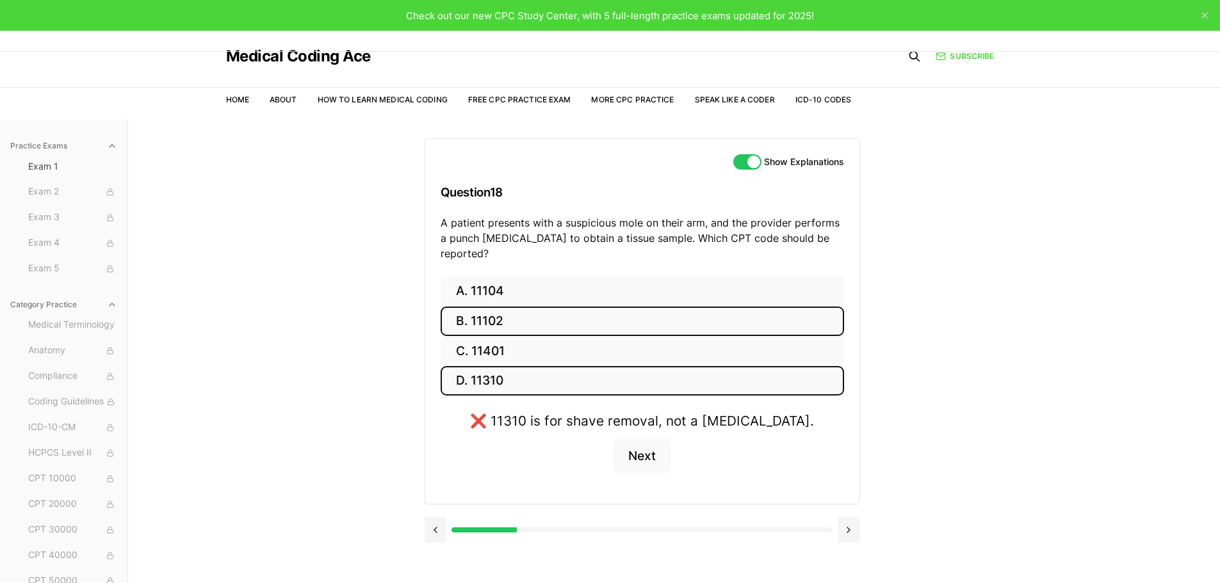
click at [537, 307] on button "B. 11102" at bounding box center [641, 322] width 403 height 30
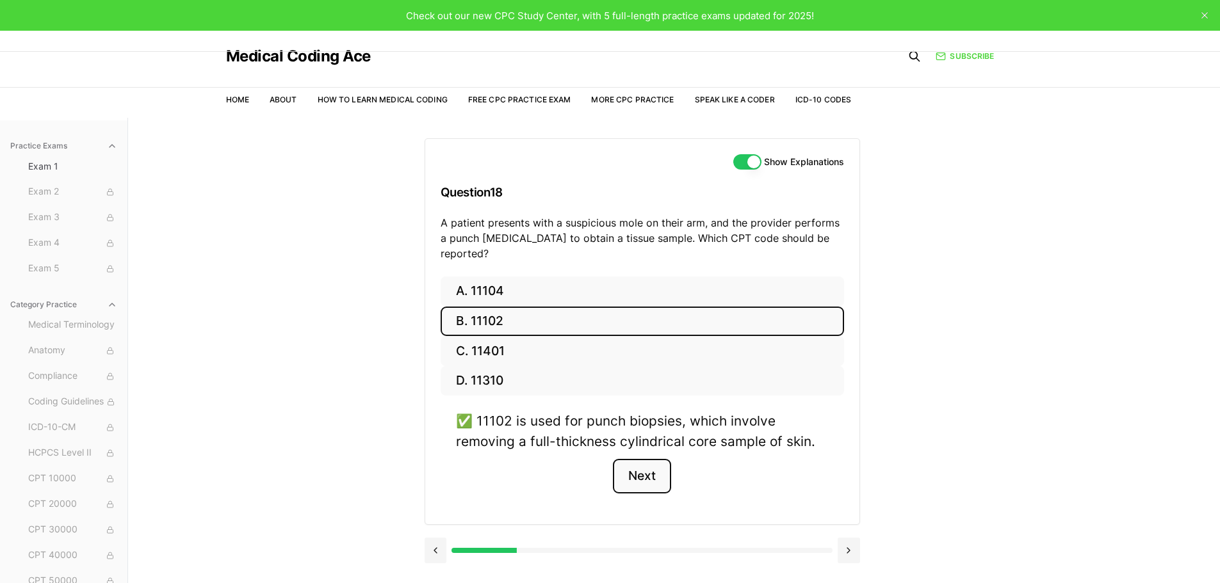
click at [652, 459] on button "Next" at bounding box center [642, 476] width 58 height 35
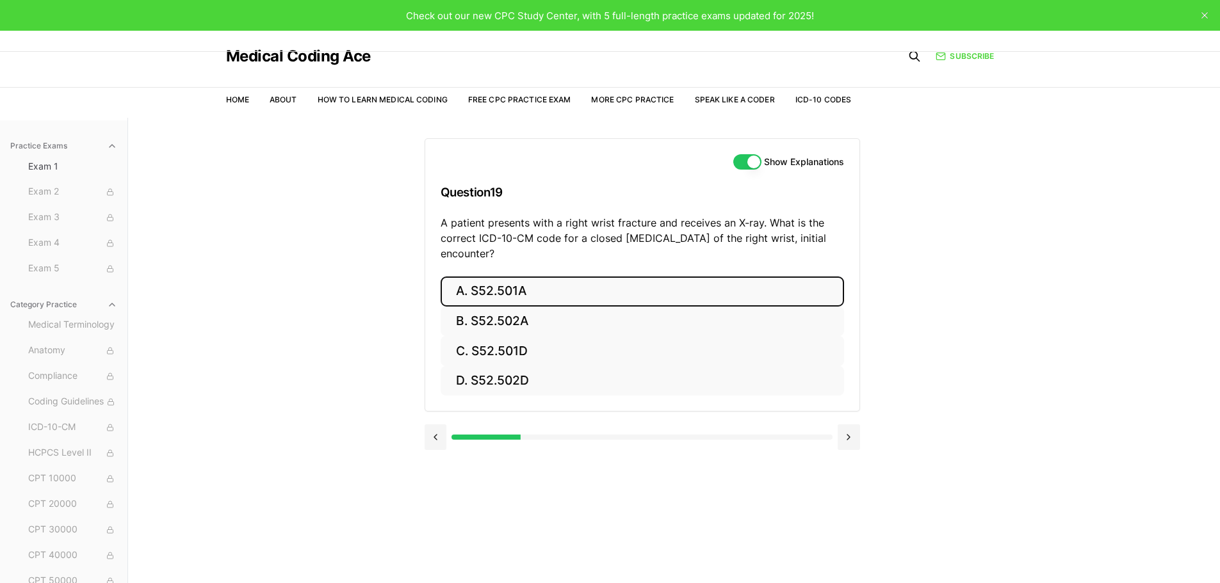
click at [499, 296] on button "A. S52.501A" at bounding box center [641, 292] width 403 height 30
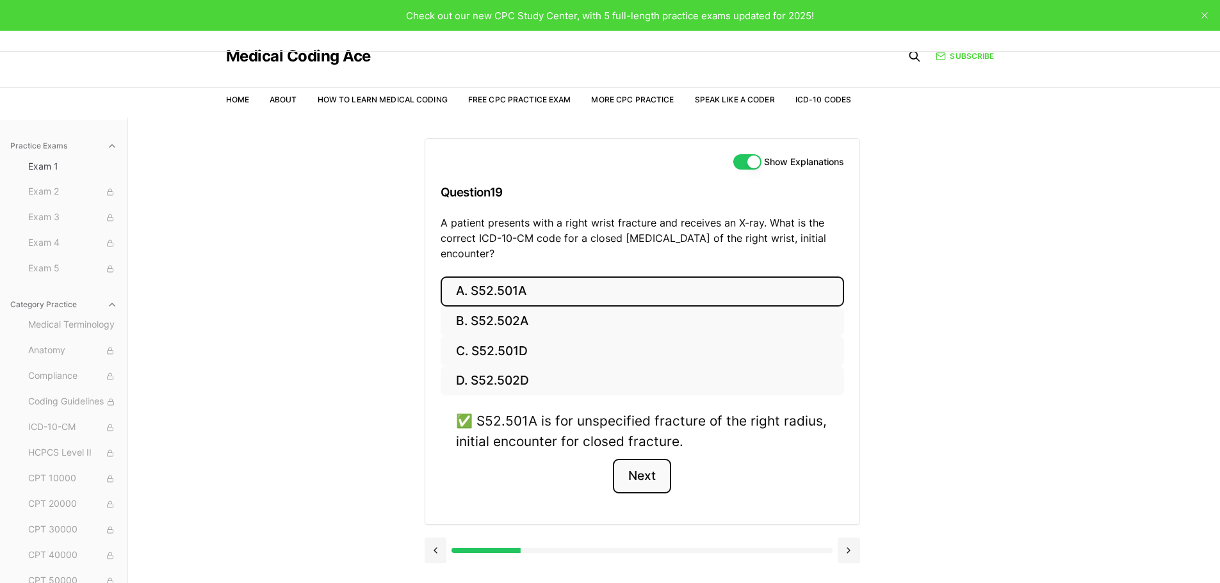
click at [645, 479] on button "Next" at bounding box center [642, 476] width 58 height 35
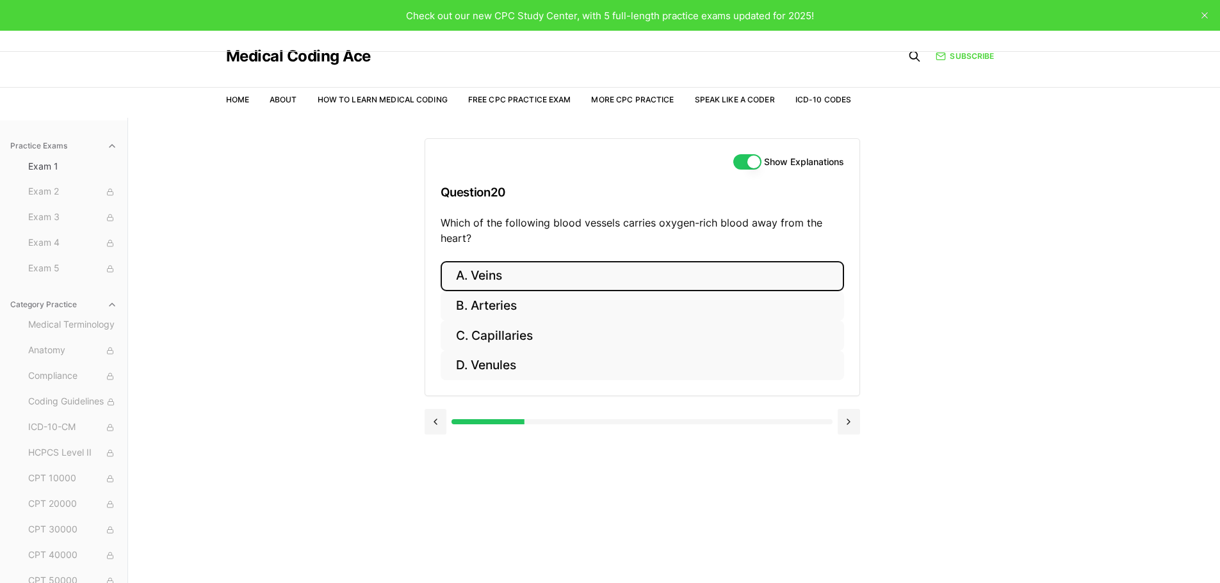
click at [506, 273] on button "A. Veins" at bounding box center [641, 276] width 403 height 30
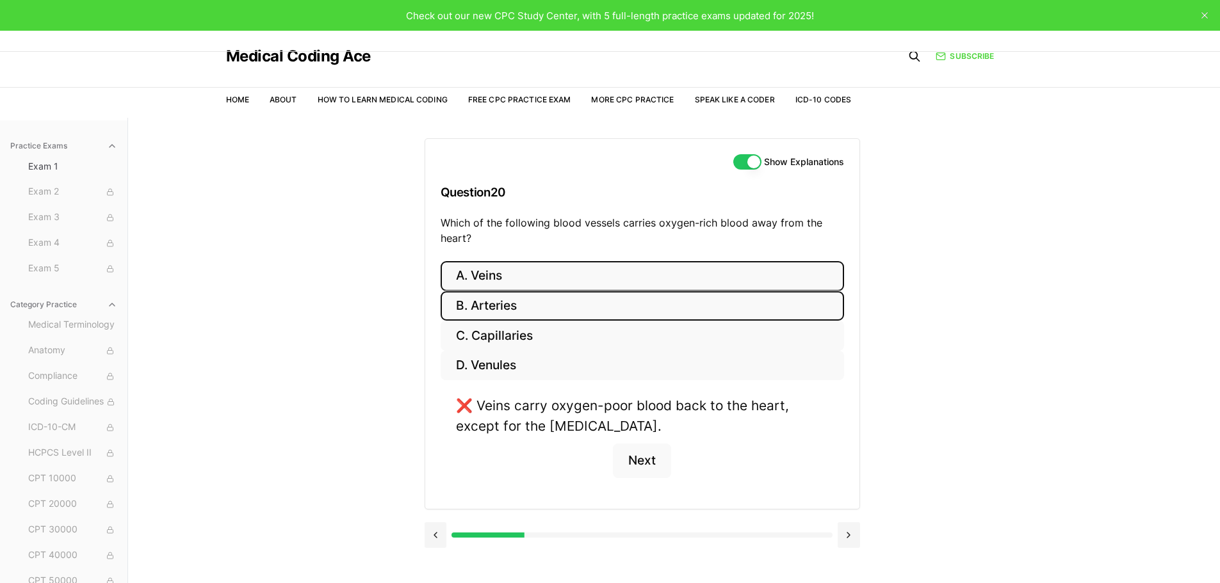
click at [501, 305] on button "B. Arteries" at bounding box center [641, 306] width 403 height 30
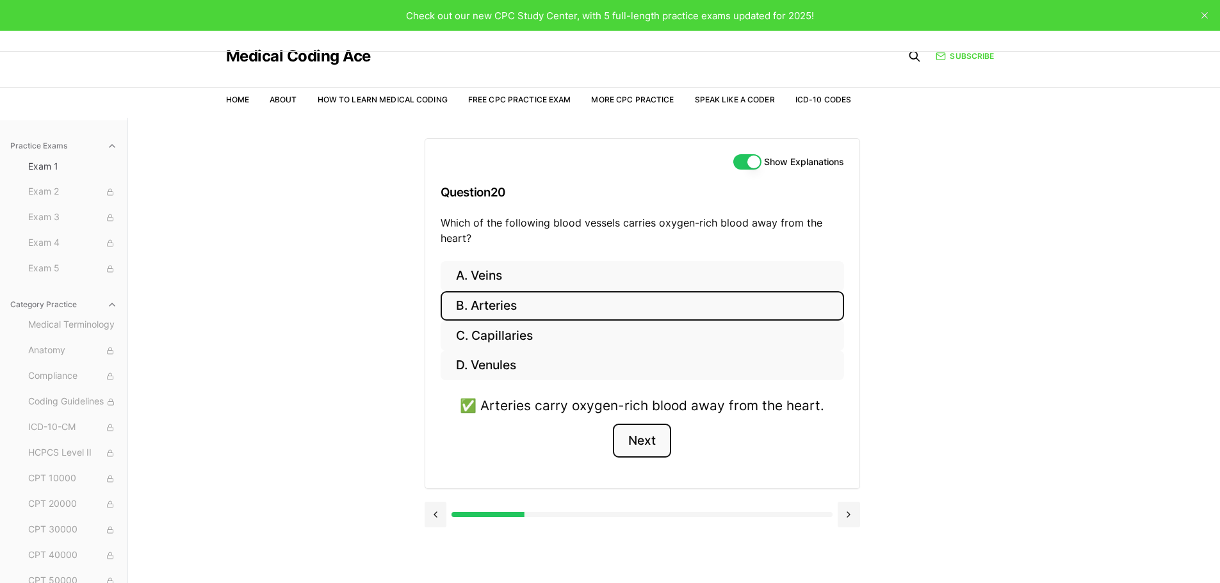
click at [640, 444] on button "Next" at bounding box center [642, 441] width 58 height 35
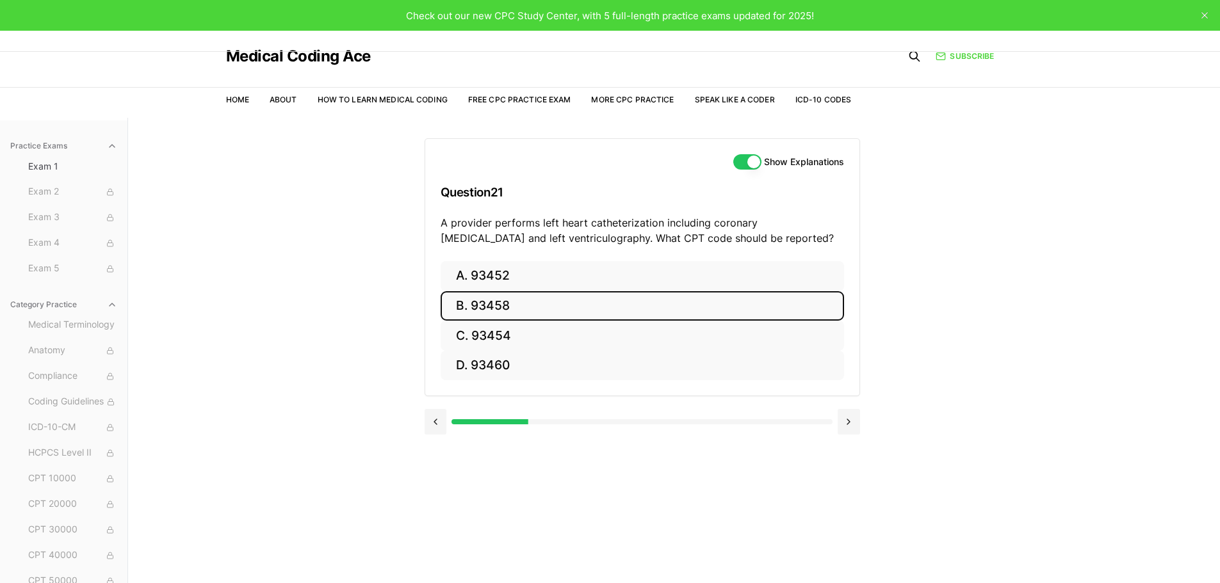
click at [499, 309] on button "B. 93458" at bounding box center [641, 306] width 403 height 30
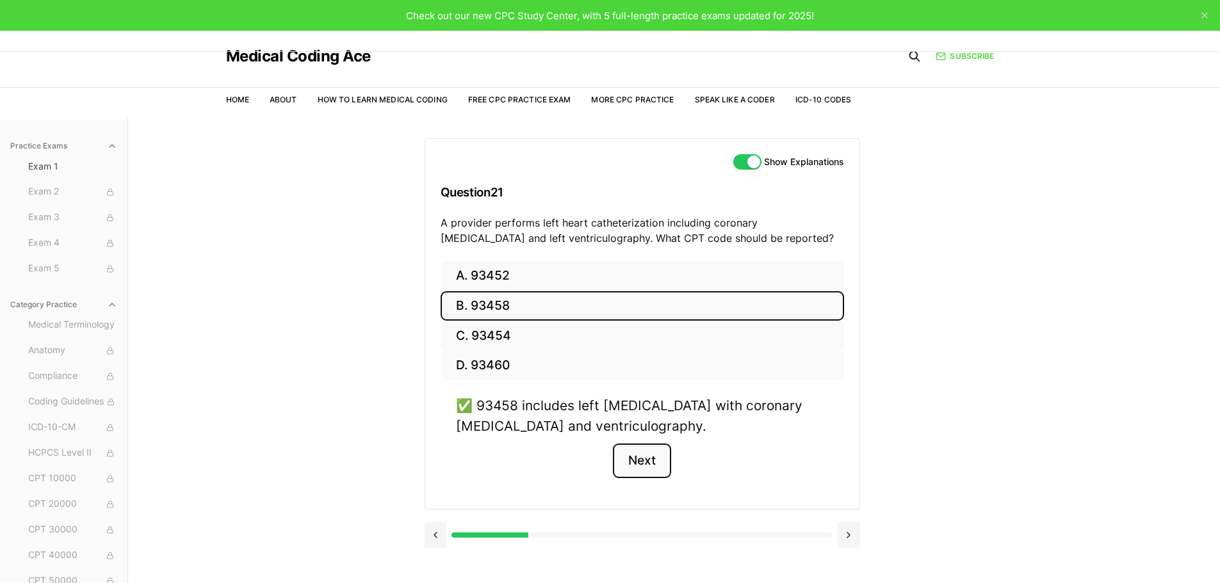
click at [634, 469] on button "Next" at bounding box center [642, 461] width 58 height 35
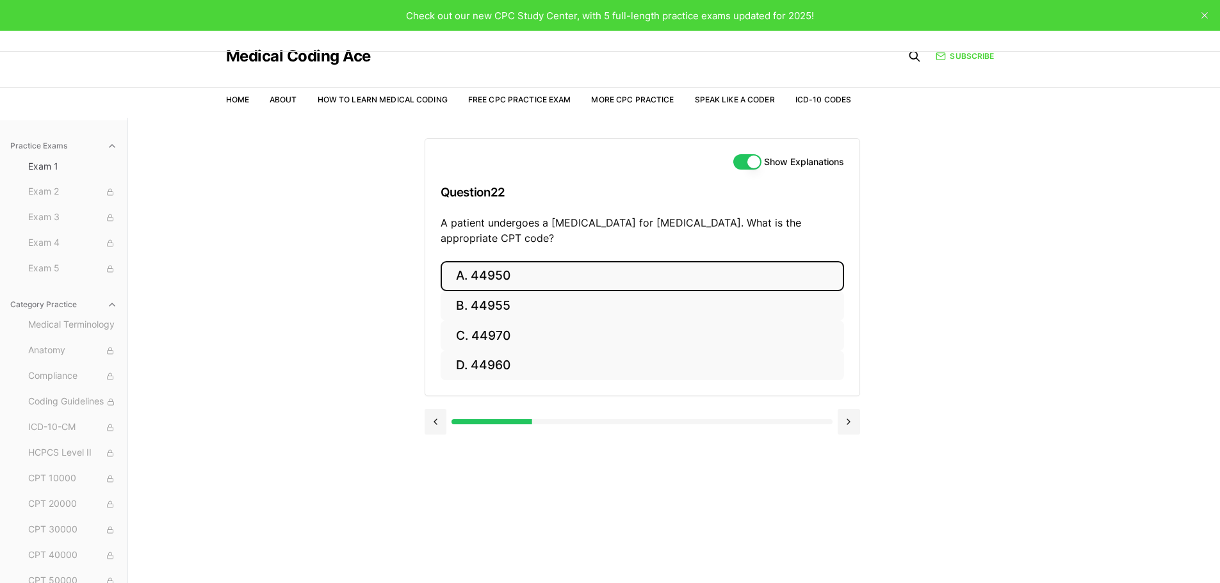
click at [481, 272] on button "A. 44950" at bounding box center [641, 276] width 403 height 30
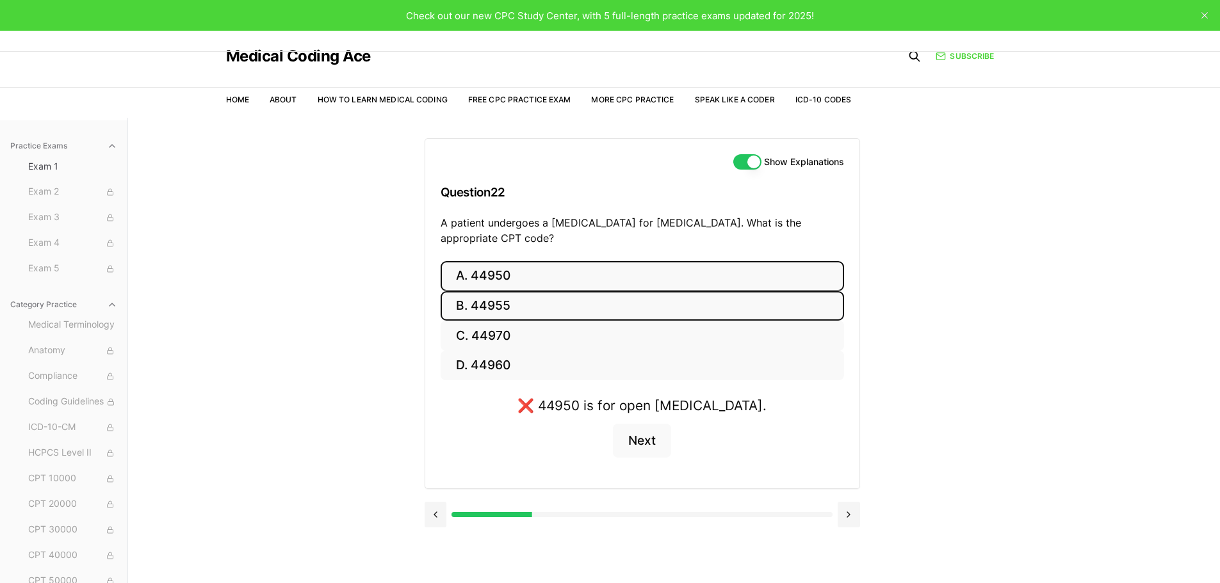
click at [489, 294] on button "B. 44955" at bounding box center [641, 306] width 403 height 30
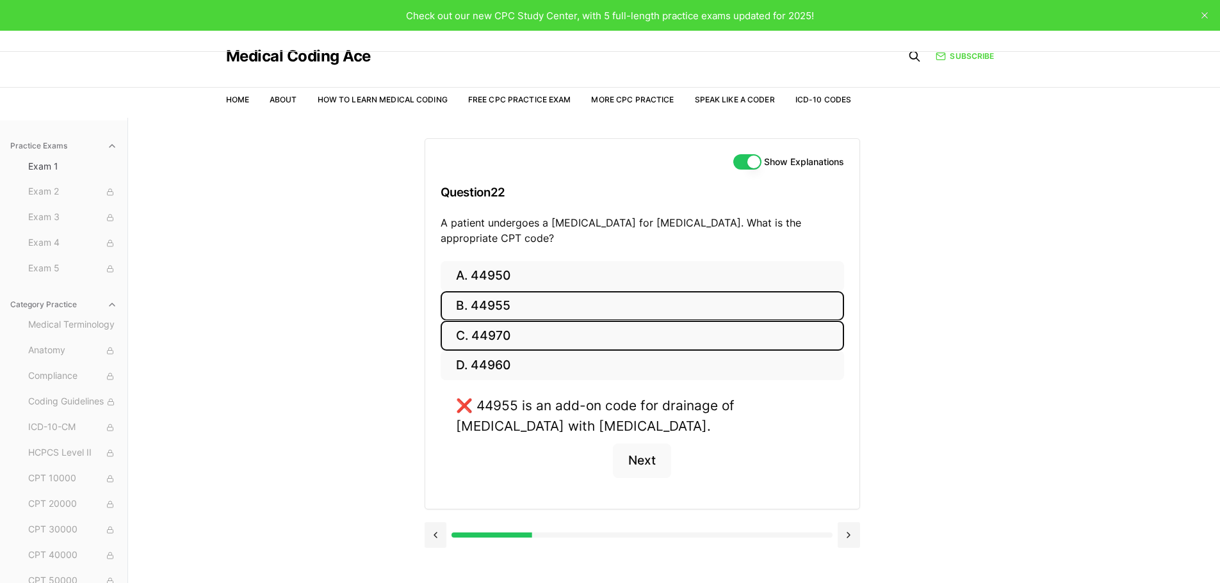
click at [498, 346] on button "C. 44970" at bounding box center [641, 336] width 403 height 30
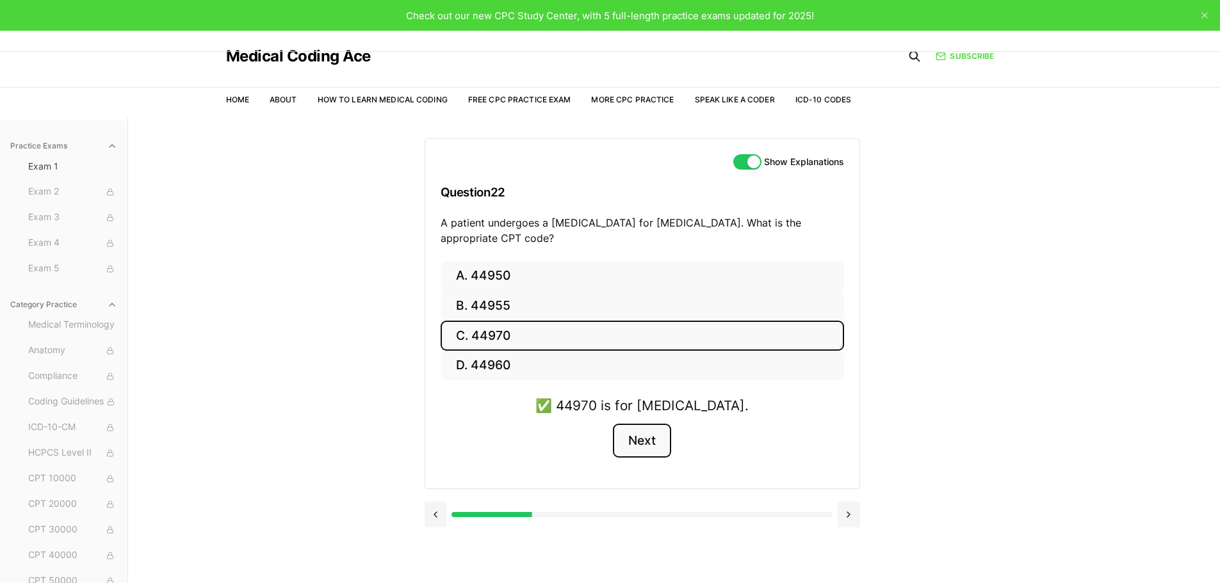
click at [647, 444] on button "Next" at bounding box center [642, 441] width 58 height 35
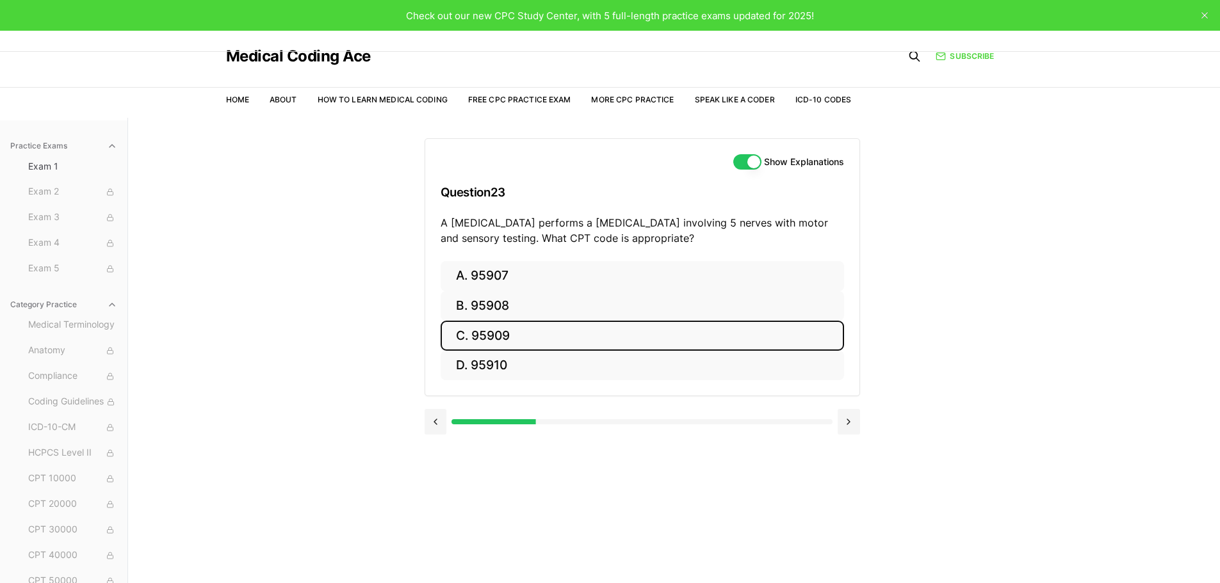
click at [537, 334] on button "C. 95909" at bounding box center [641, 336] width 403 height 30
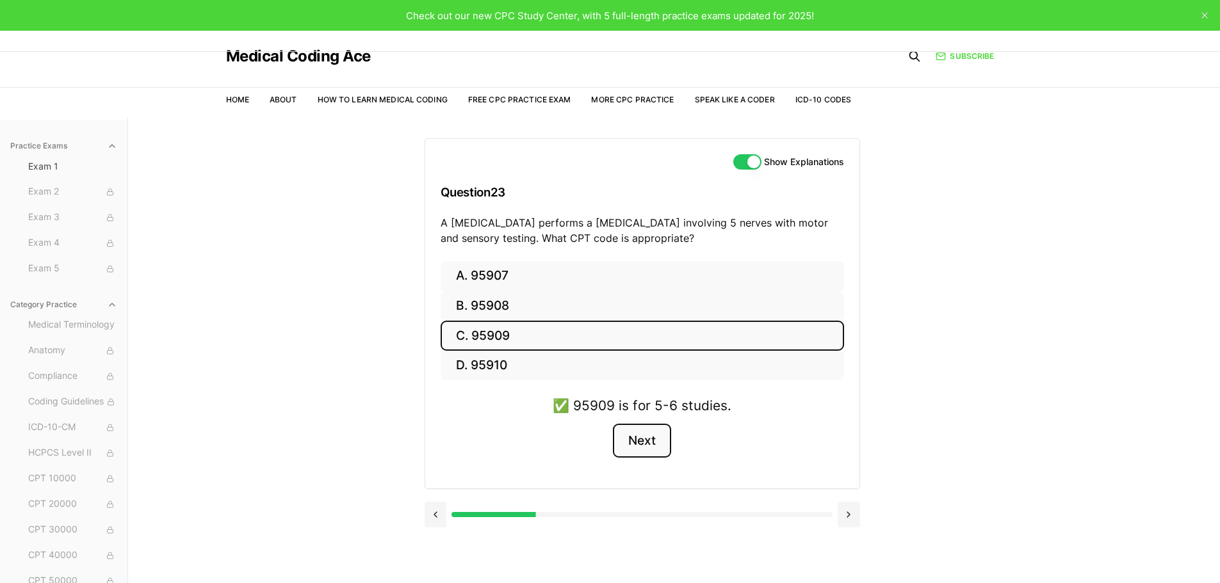
click at [640, 443] on button "Next" at bounding box center [642, 441] width 58 height 35
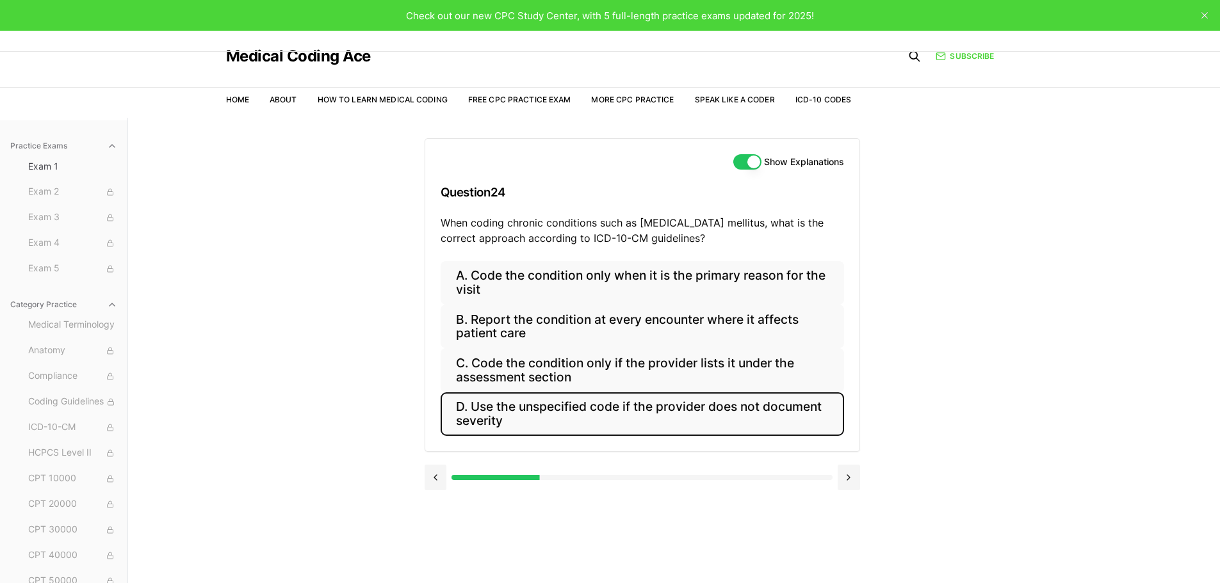
click at [546, 405] on button "D. Use the unspecified code if the provider does not document severity" at bounding box center [641, 414] width 403 height 44
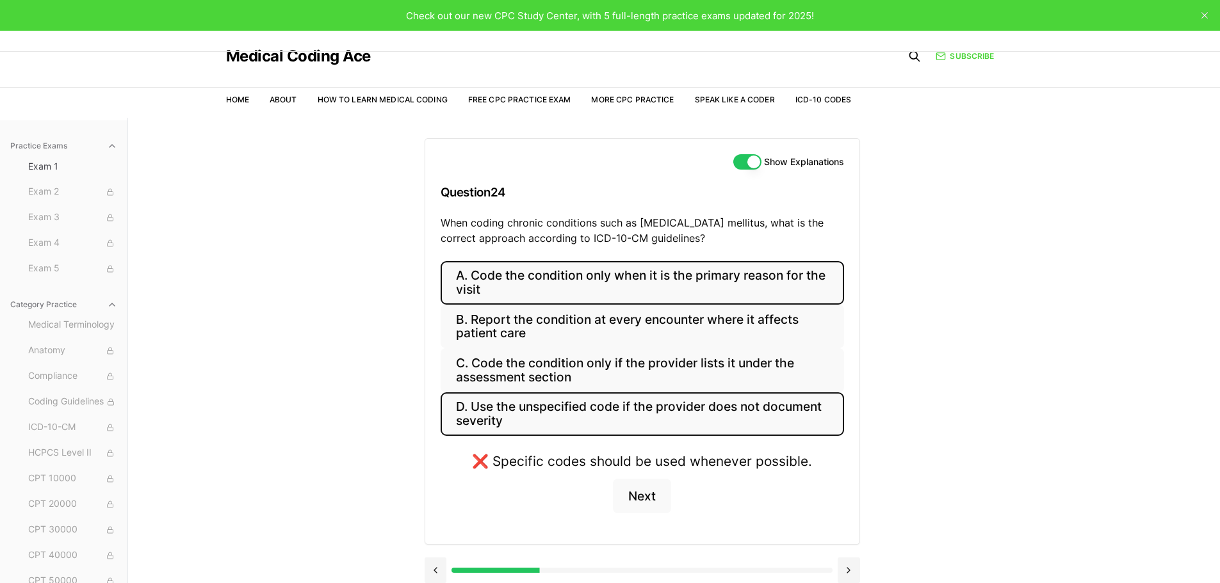
click at [565, 278] on button "A. Code the condition only when it is the primary reason for the visit" at bounding box center [641, 283] width 403 height 44
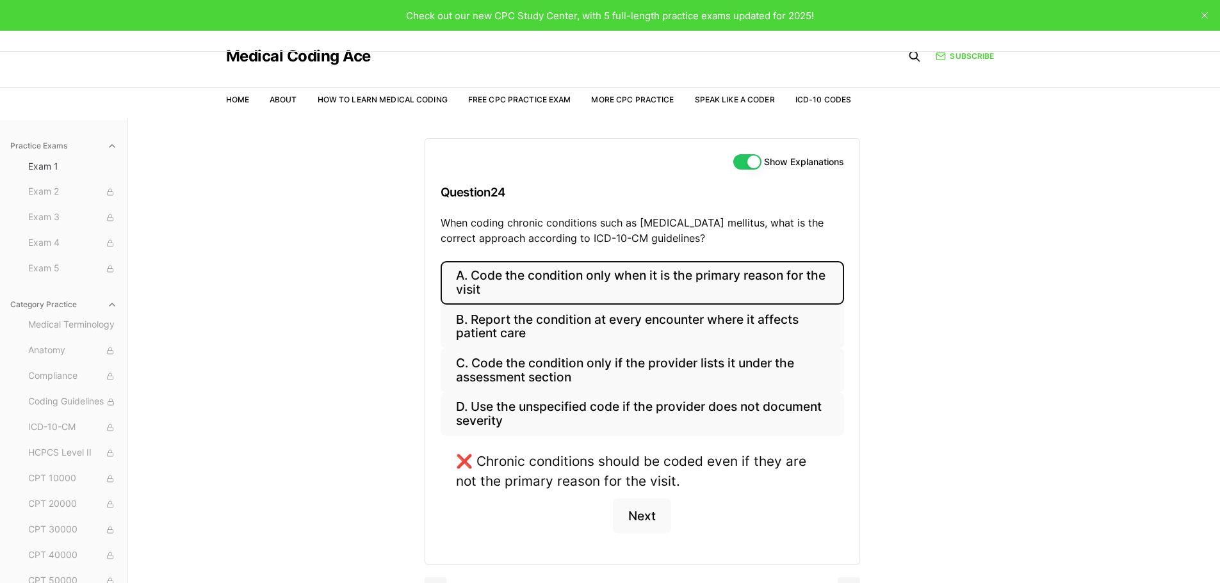
click at [565, 278] on button "A. Code the condition only when it is the primary reason for the visit" at bounding box center [641, 283] width 403 height 44
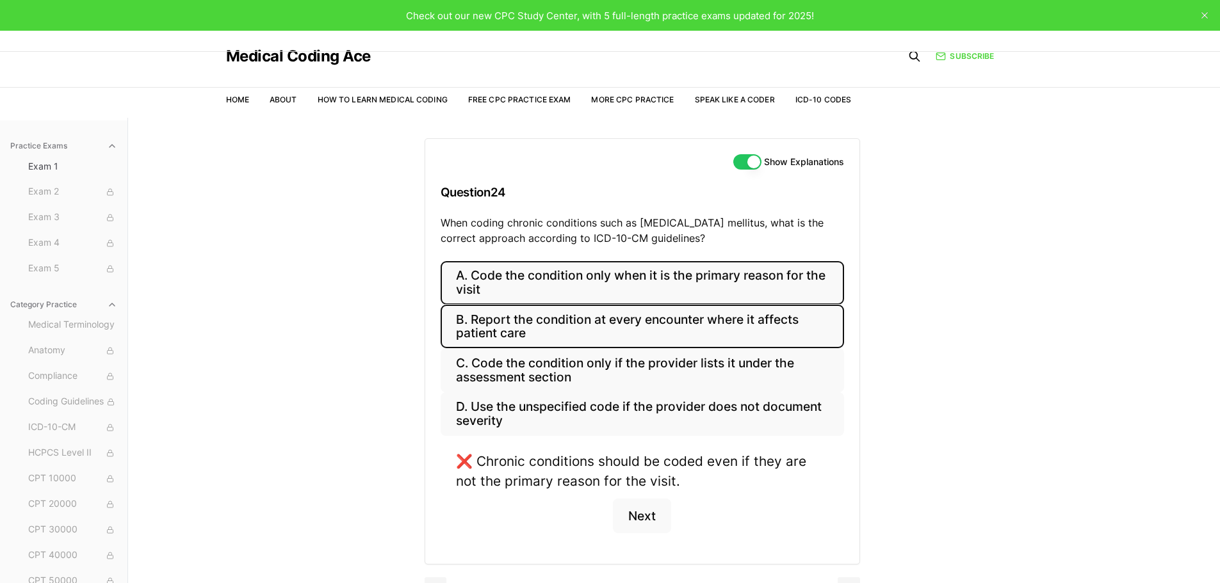
click at [542, 334] on button "B. Report the condition at every encounter where it affects patient care" at bounding box center [641, 327] width 403 height 44
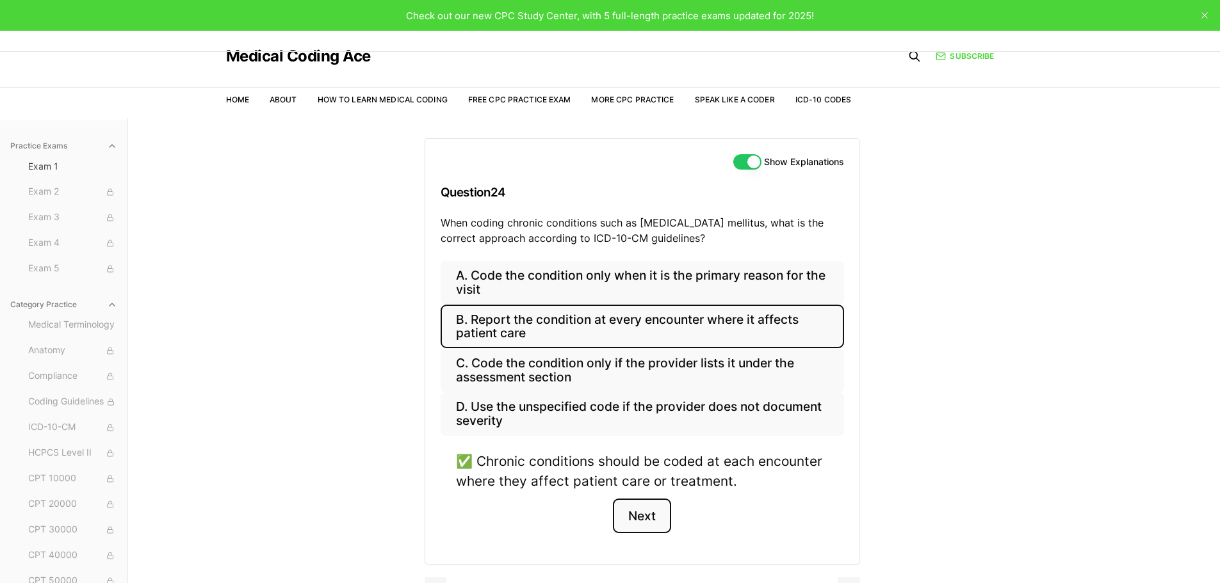
click at [637, 517] on button "Next" at bounding box center [642, 516] width 58 height 35
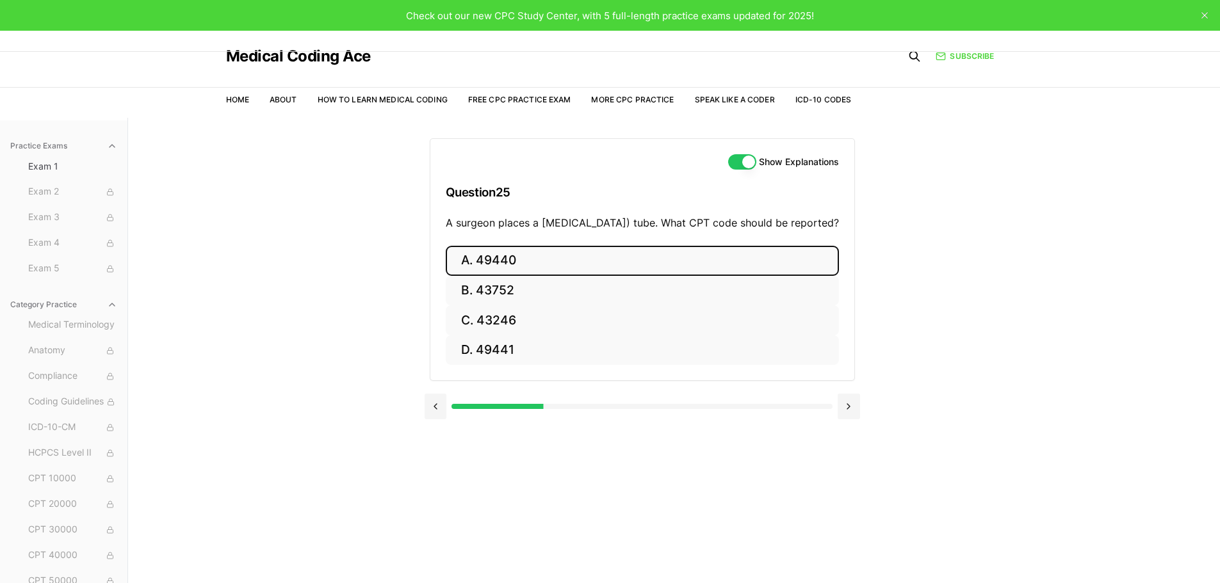
click at [471, 275] on button "A. 49440" at bounding box center [642, 261] width 393 height 30
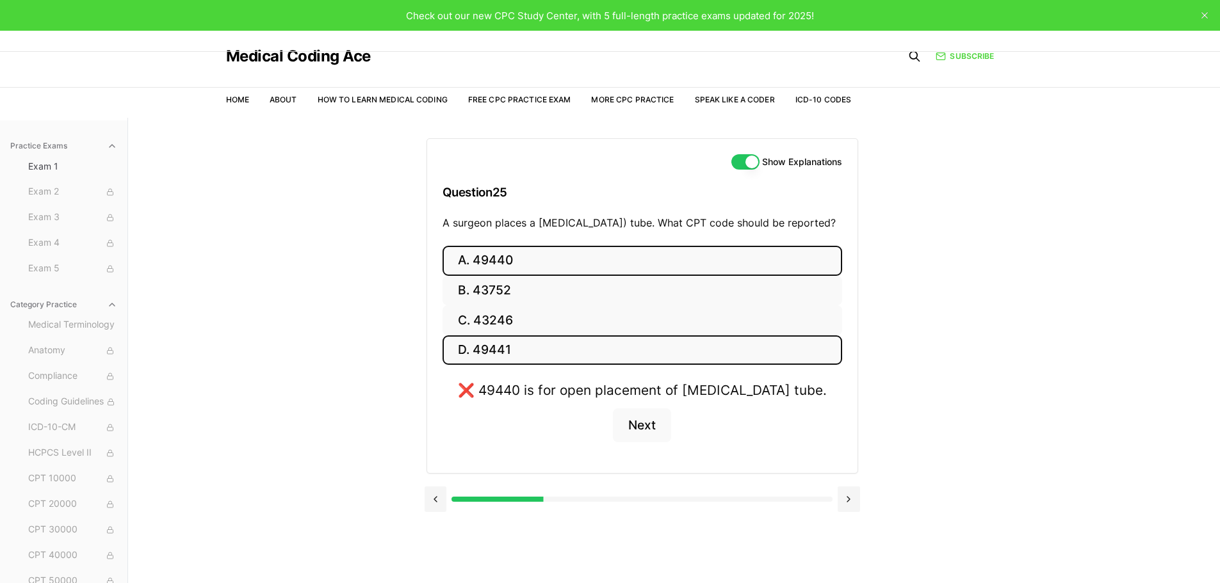
click at [472, 366] on button "D. 49441" at bounding box center [641, 350] width 399 height 30
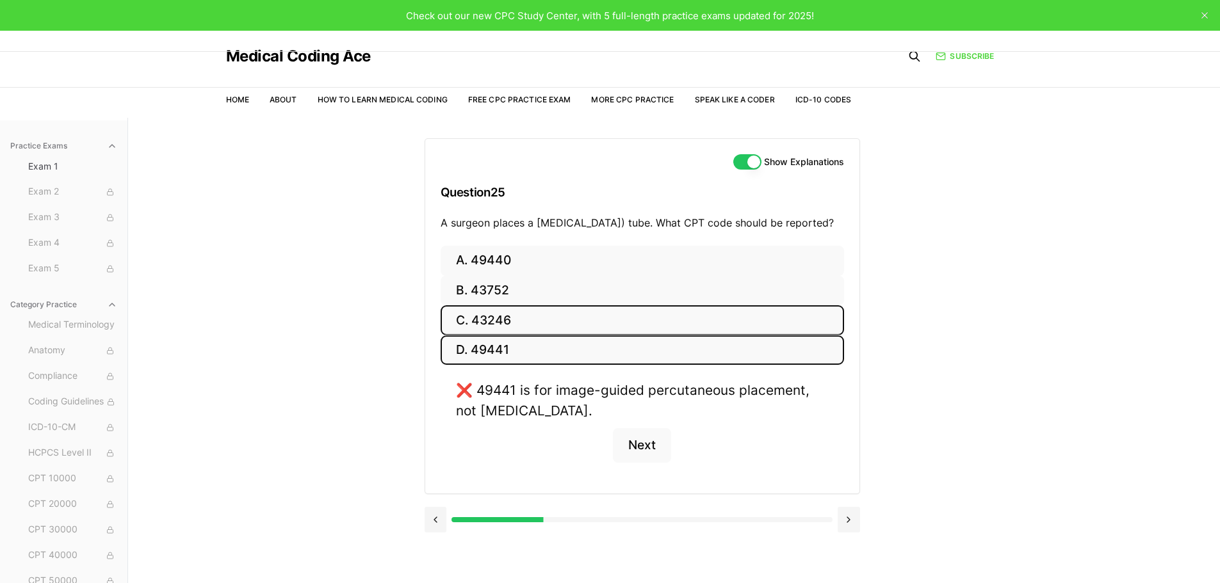
click at [480, 335] on button "C. 43246" at bounding box center [641, 320] width 403 height 30
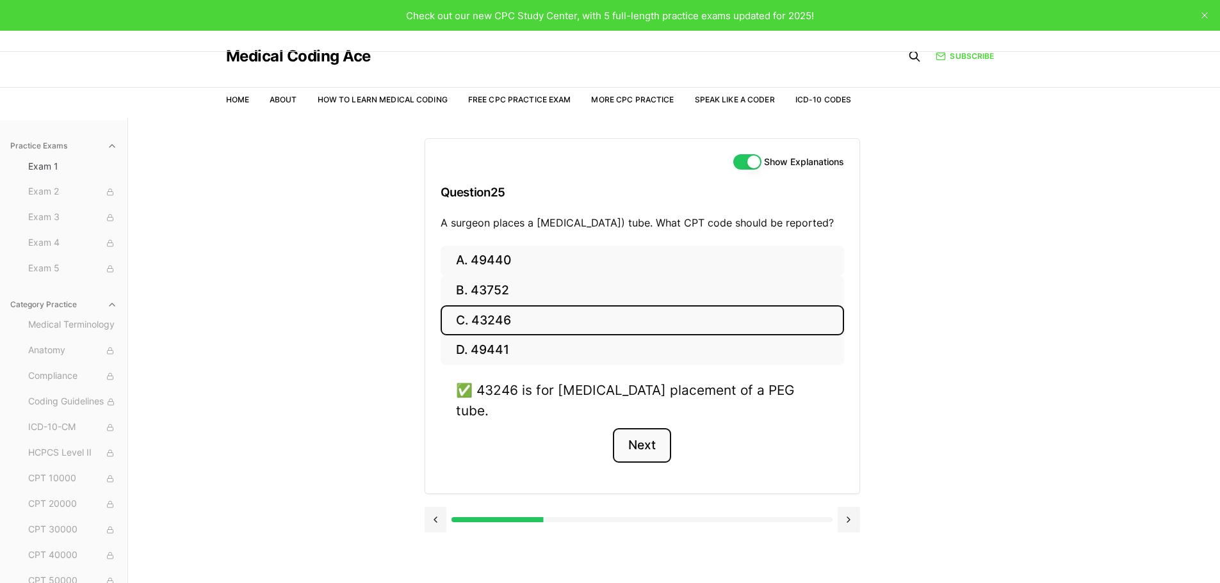
click at [656, 440] on button "Next" at bounding box center [642, 445] width 58 height 35
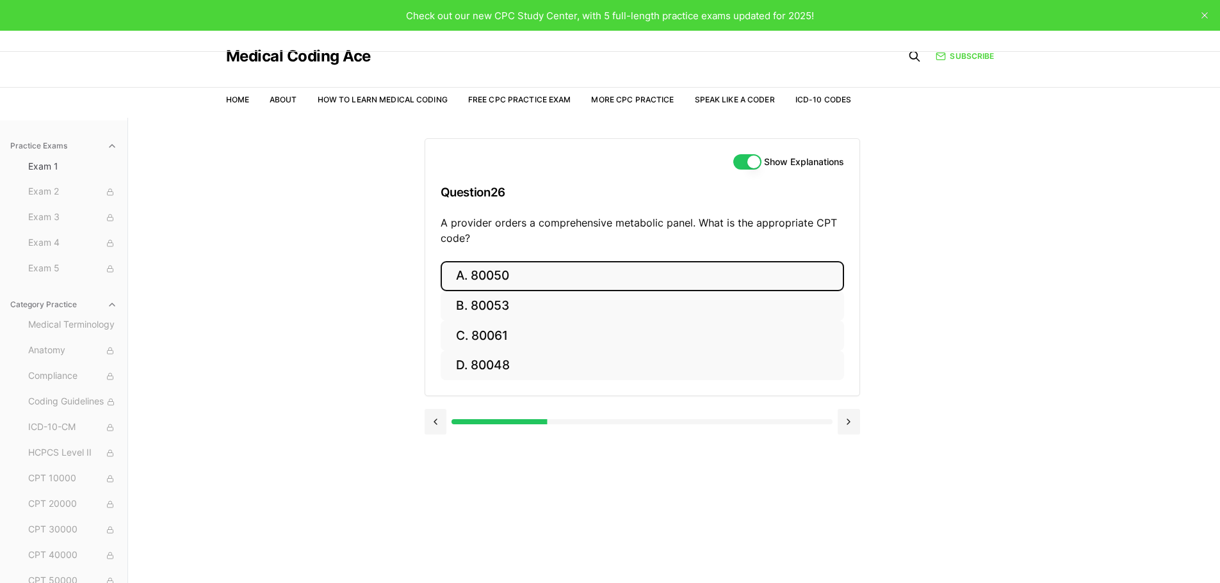
click at [506, 283] on button "A. 80050" at bounding box center [641, 276] width 403 height 30
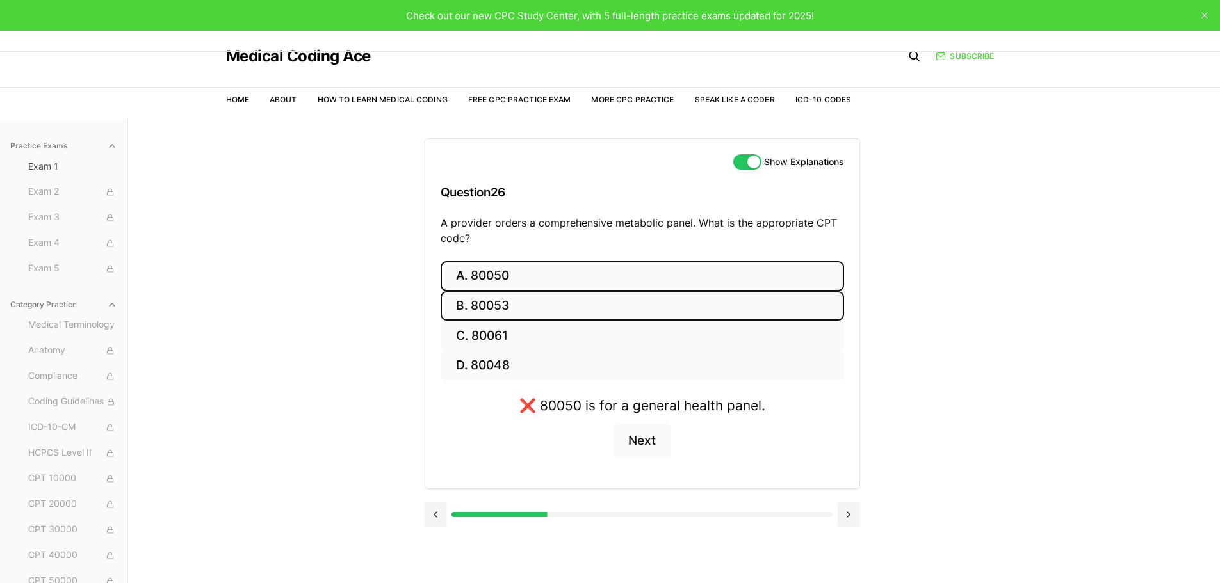
click at [498, 304] on button "B. 80053" at bounding box center [641, 306] width 403 height 30
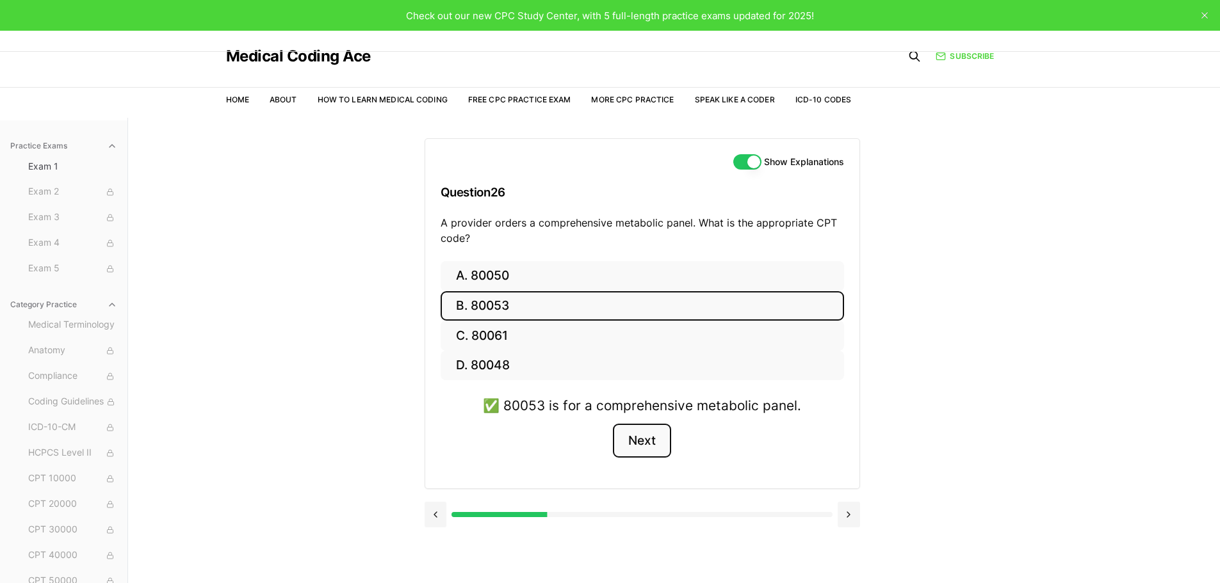
click at [643, 441] on button "Next" at bounding box center [642, 441] width 58 height 35
